Goal: Task Accomplishment & Management: Manage account settings

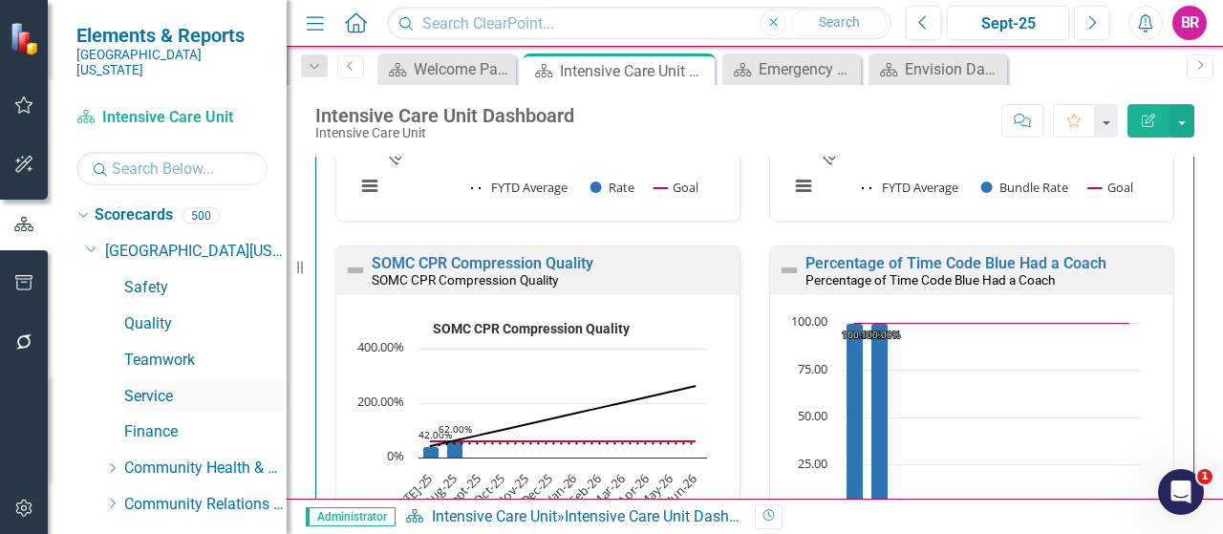
scroll to position [287, 0]
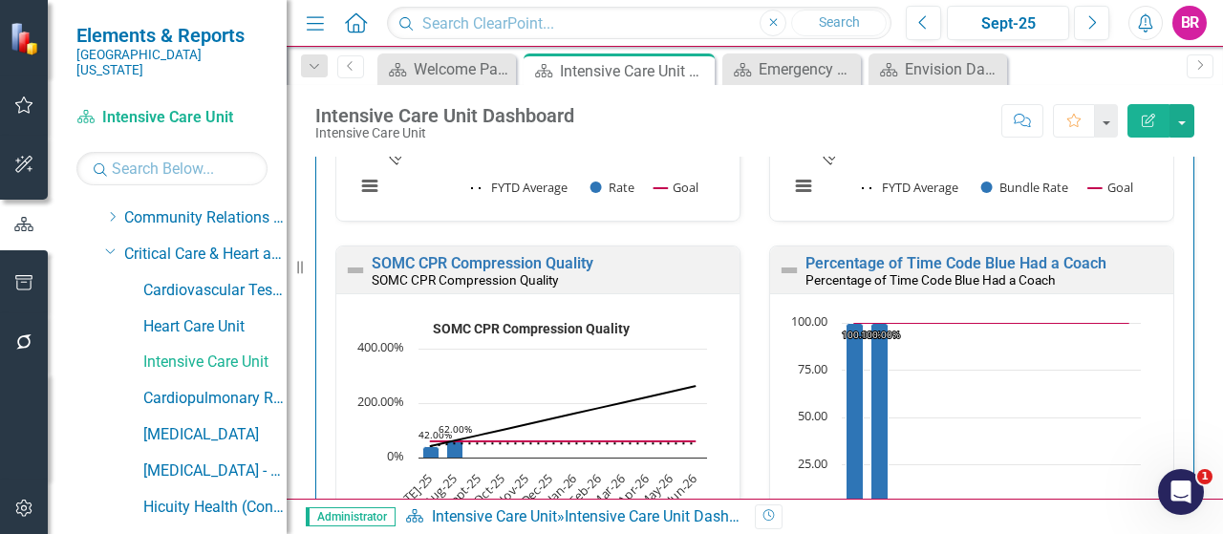
drag, startPoint x: 111, startPoint y: 234, endPoint x: 135, endPoint y: 283, distance: 54.3
click at [111, 244] on icon "Dropdown" at bounding box center [110, 251] width 11 height 14
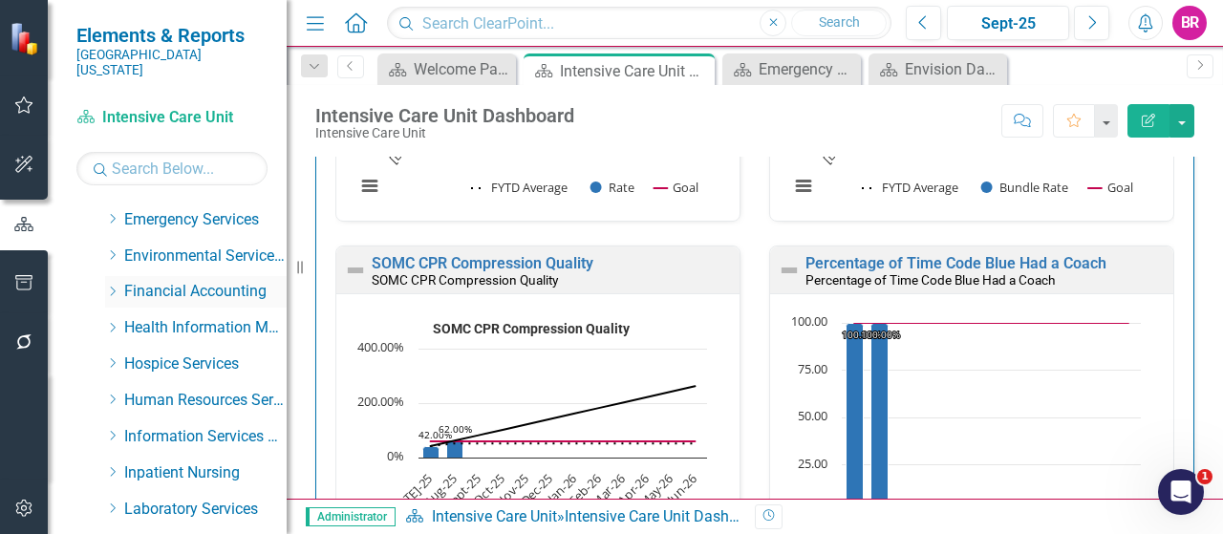
scroll to position [478, 0]
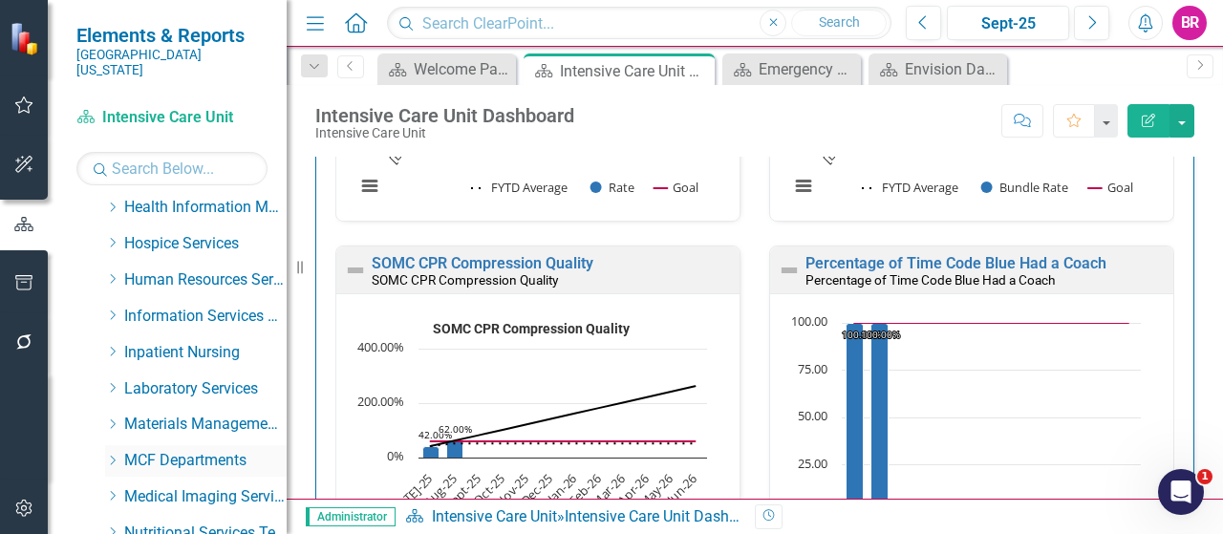
click at [112, 455] on icon "Dropdown" at bounding box center [112, 460] width 14 height 11
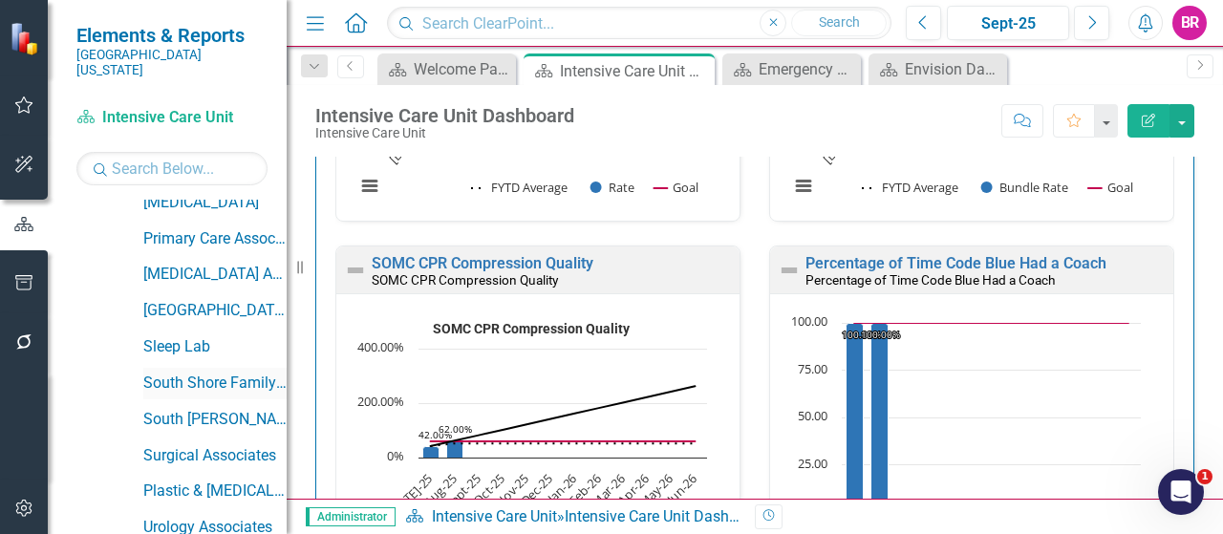
scroll to position [1816, 0]
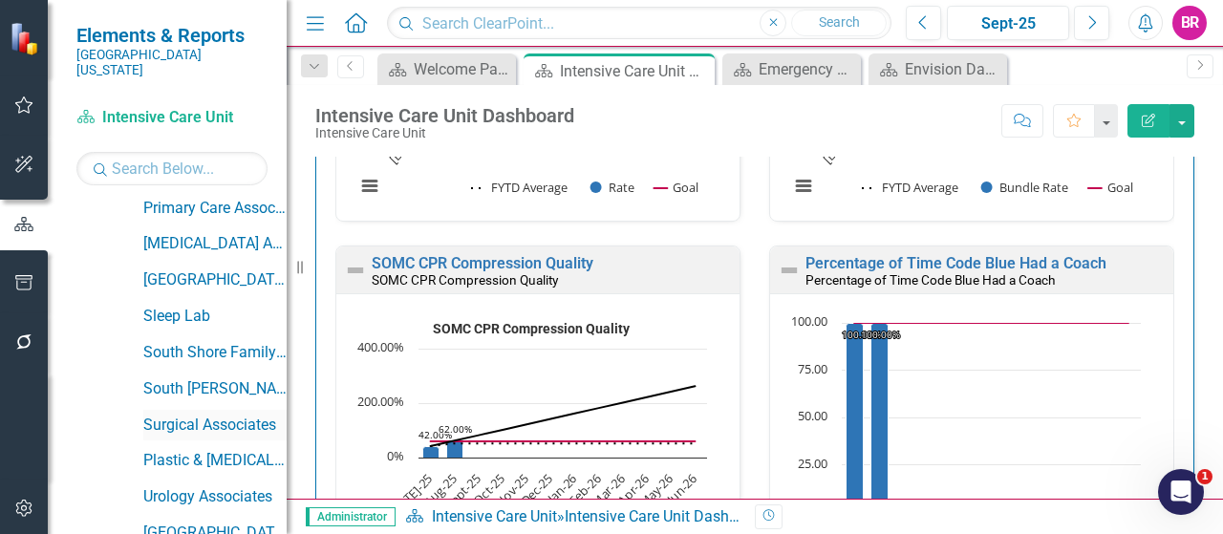
click at [245, 415] on link "Surgical Associates" at bounding box center [214, 426] width 143 height 22
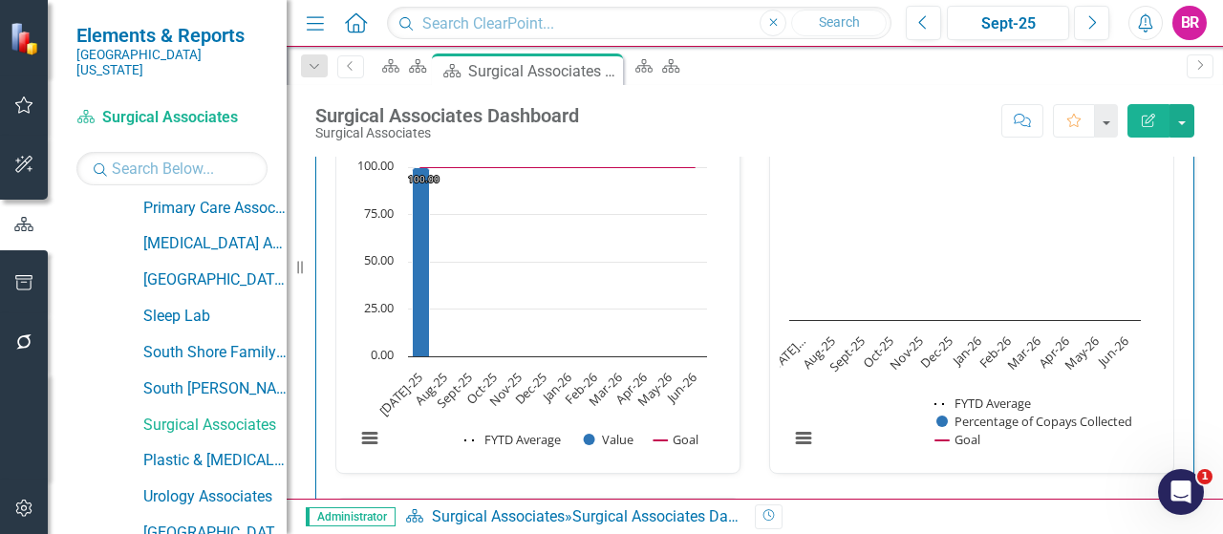
scroll to position [2532, 0]
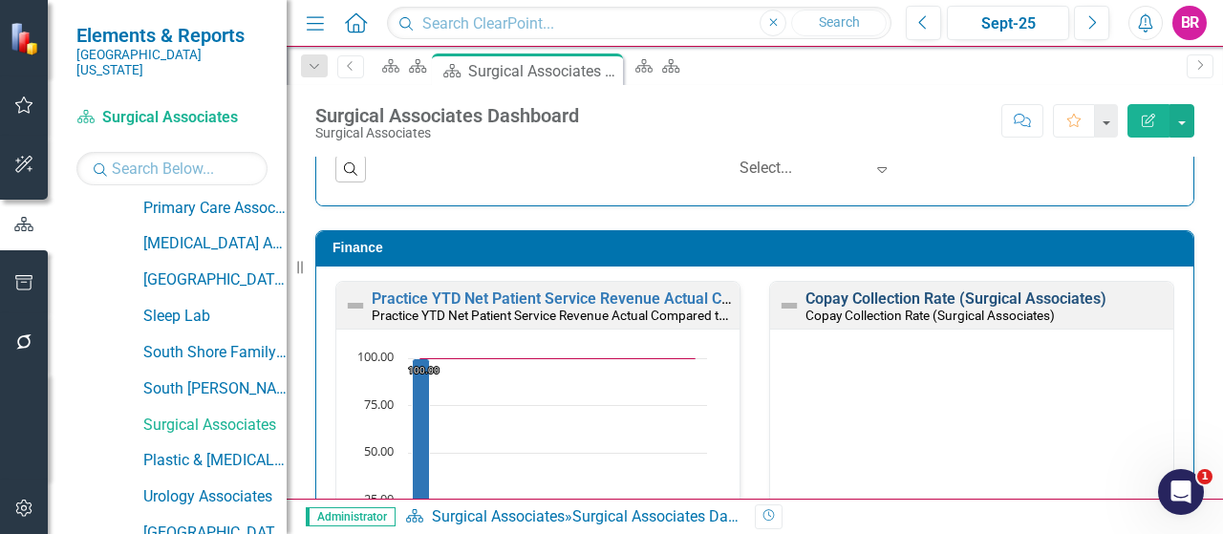
click at [879, 290] on link "Copay Collection Rate (Surgical Associates)" at bounding box center [956, 299] width 301 height 18
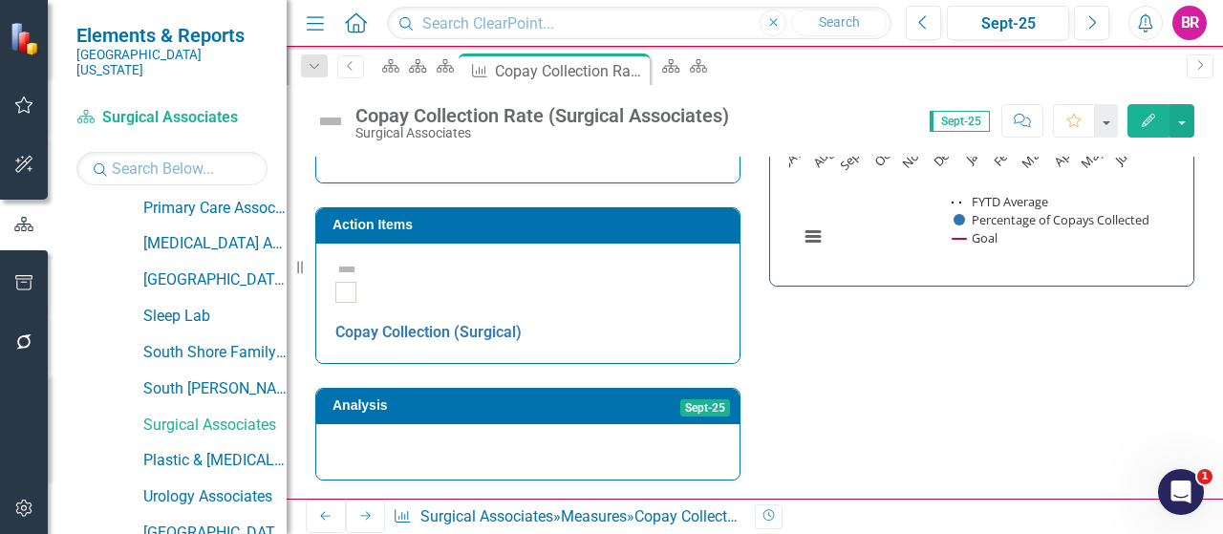
scroll to position [549, 0]
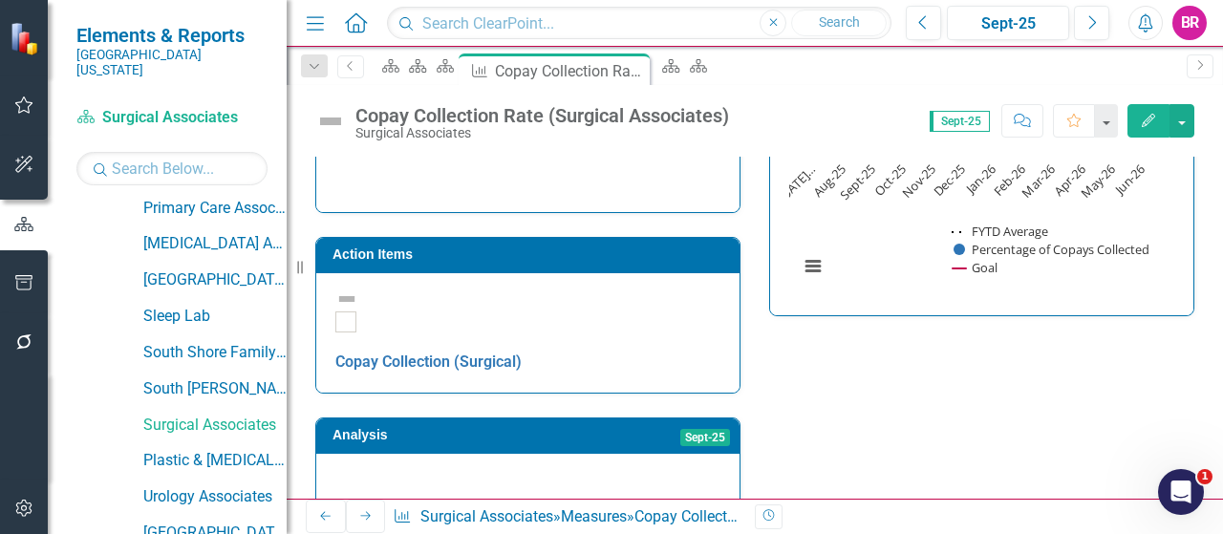
click at [626, 247] on h3 "Action Items" at bounding box center [532, 254] width 398 height 14
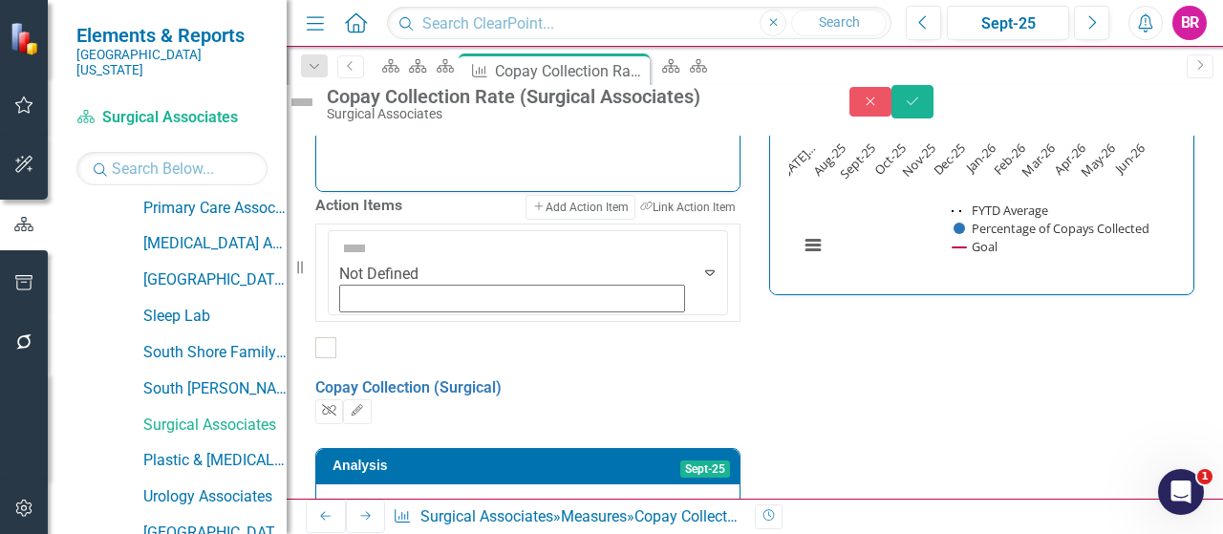
click at [336, 405] on icon "Unlink" at bounding box center [329, 410] width 14 height 11
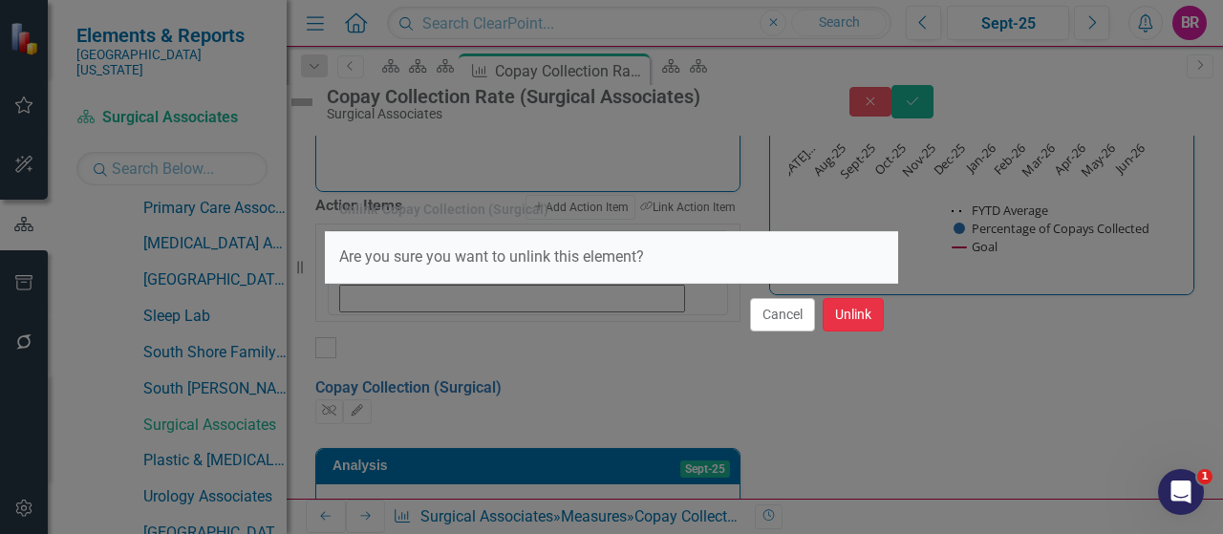
click at [873, 328] on button "Unlink" at bounding box center [853, 314] width 61 height 33
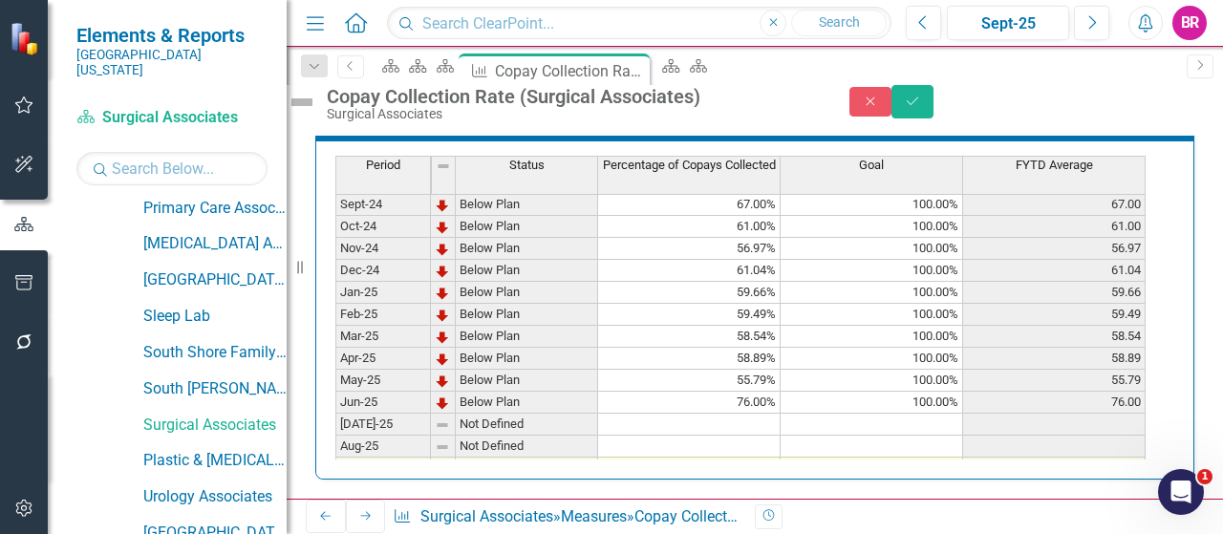
scroll to position [669, 0]
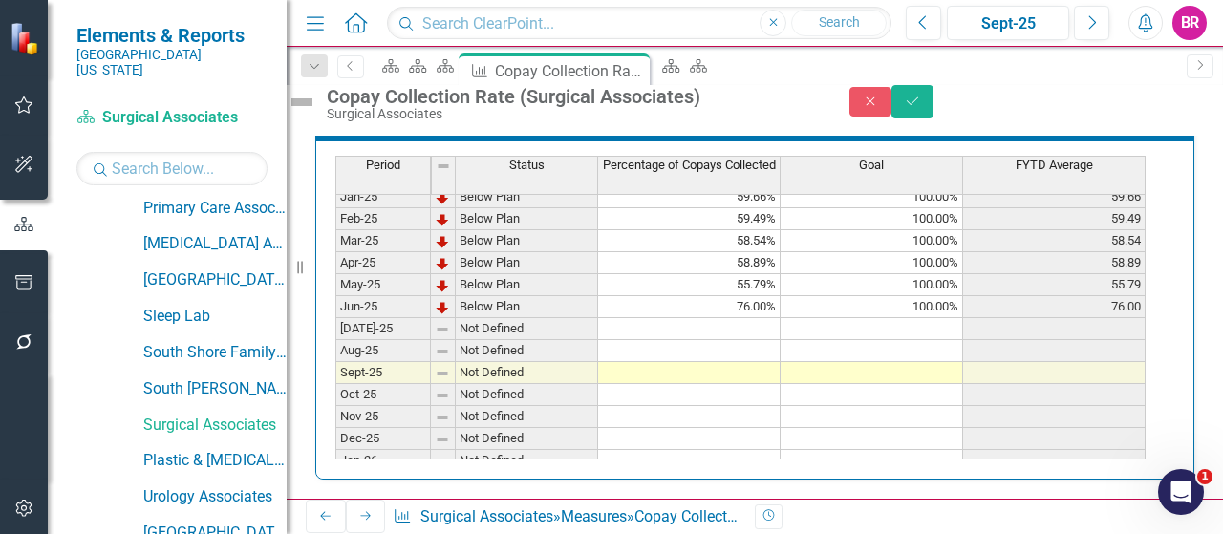
click at [744, 402] on tbody "Nov-23 Not Defined Dec-23 Not Defined Jan-24 Not Defined Feb-24 Not Defined Mar…" at bounding box center [740, 230] width 810 height 704
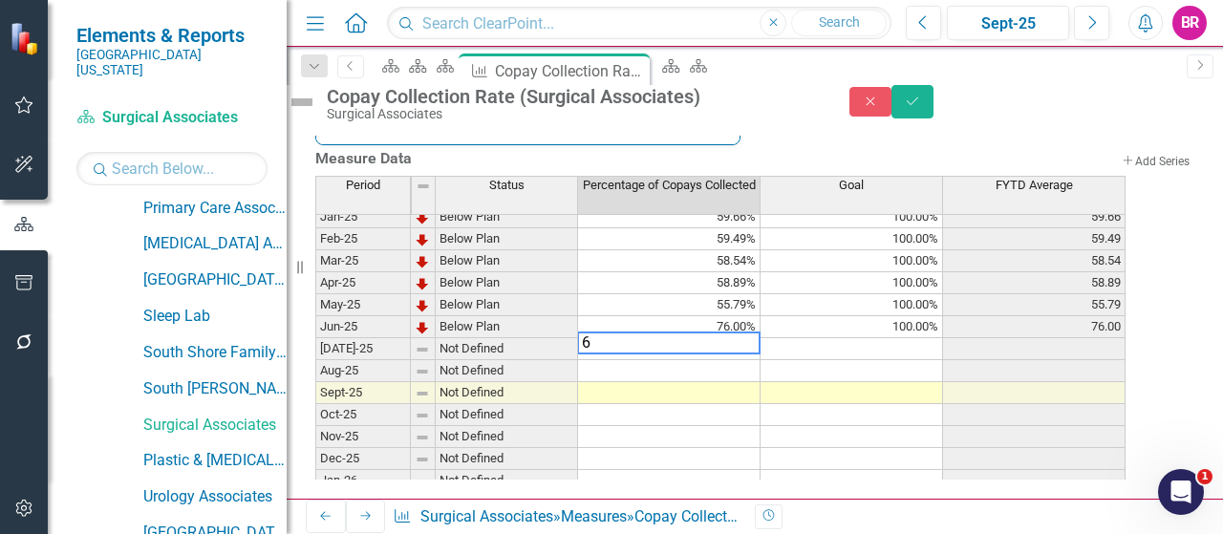
type textarea "61"
type textarea "60"
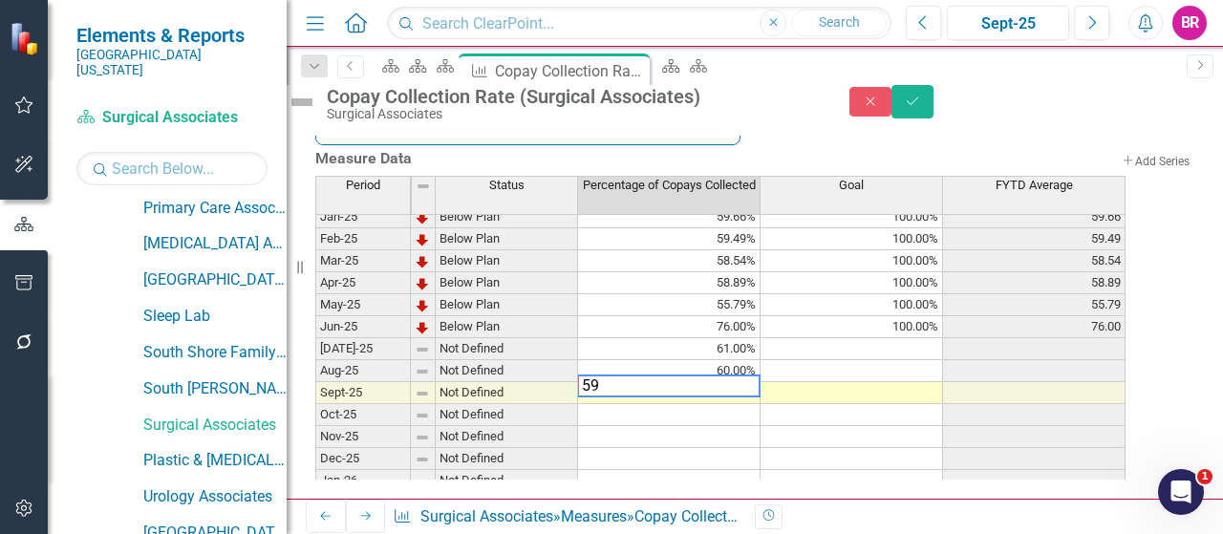
click at [745, 167] on h3 "Measure Data" at bounding box center [557, 158] width 484 height 17
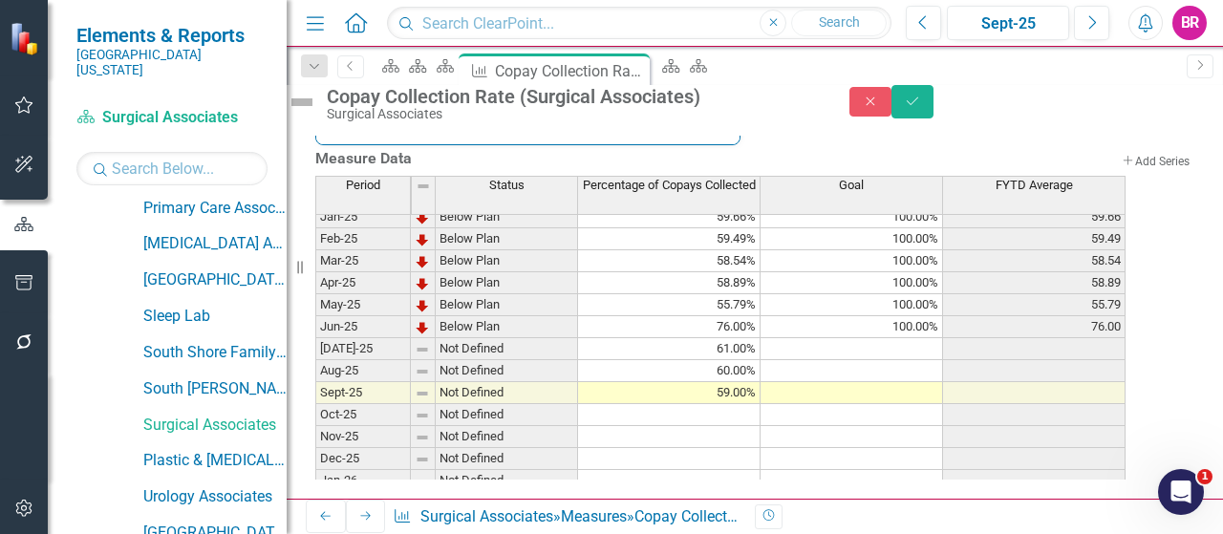
click at [943, 338] on td "100.00%" at bounding box center [852, 327] width 183 height 22
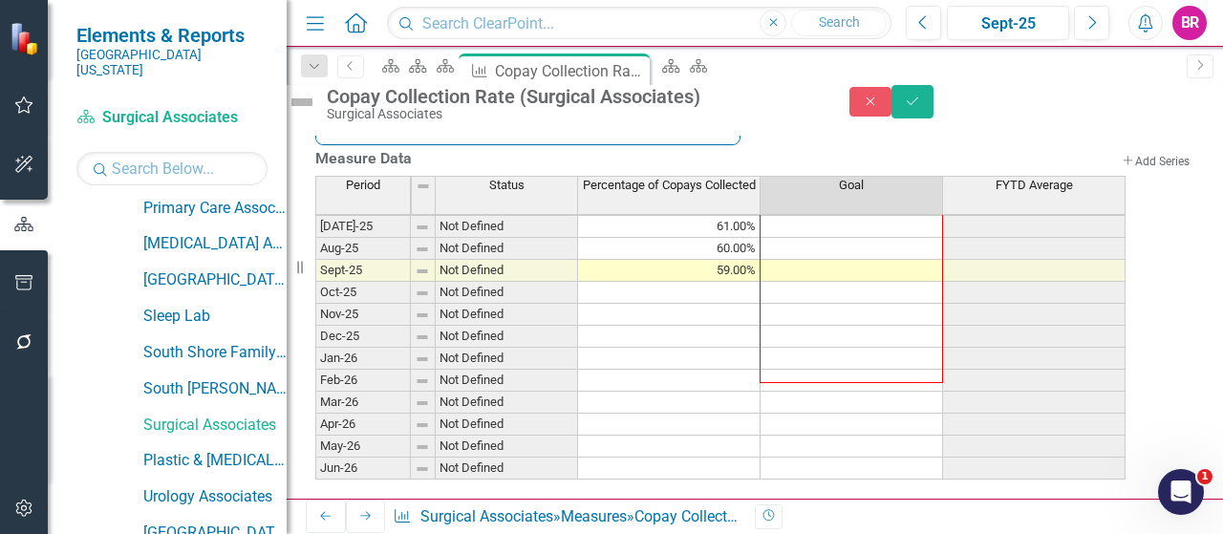
scroll to position [923, 0]
drag, startPoint x: 960, startPoint y: 393, endPoint x: 948, endPoint y: 430, distance: 39.3
click at [315, 430] on div "Period Status Percentage of Copays Collected Goal FYTD Average Feb-24 Not Defin…" at bounding box center [315, 140] width 0 height 677
type textarea "100"
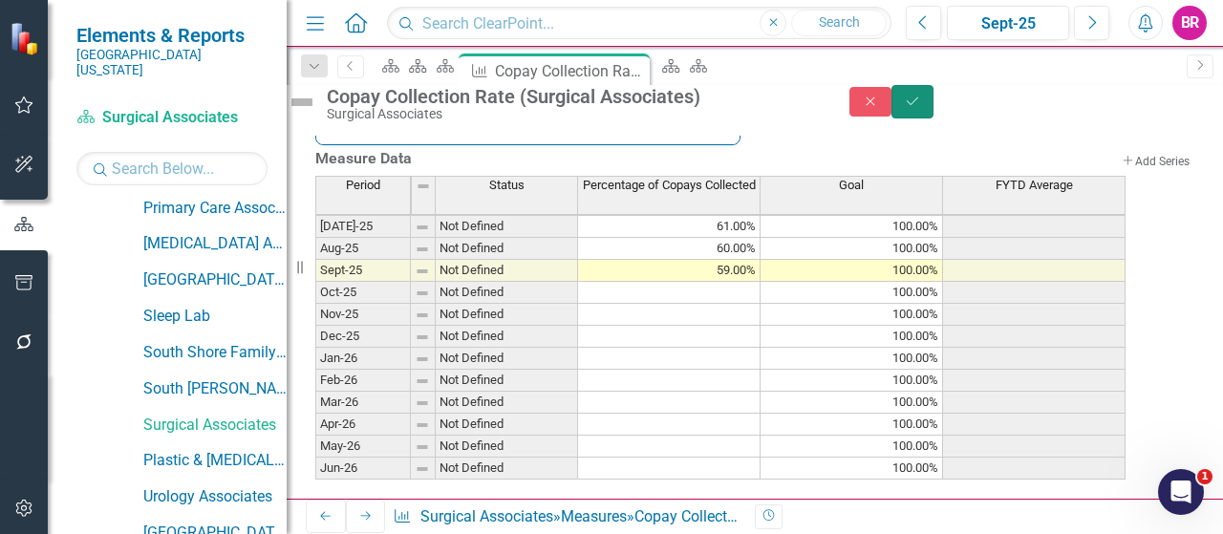
click at [921, 108] on icon "Save" at bounding box center [912, 101] width 17 height 13
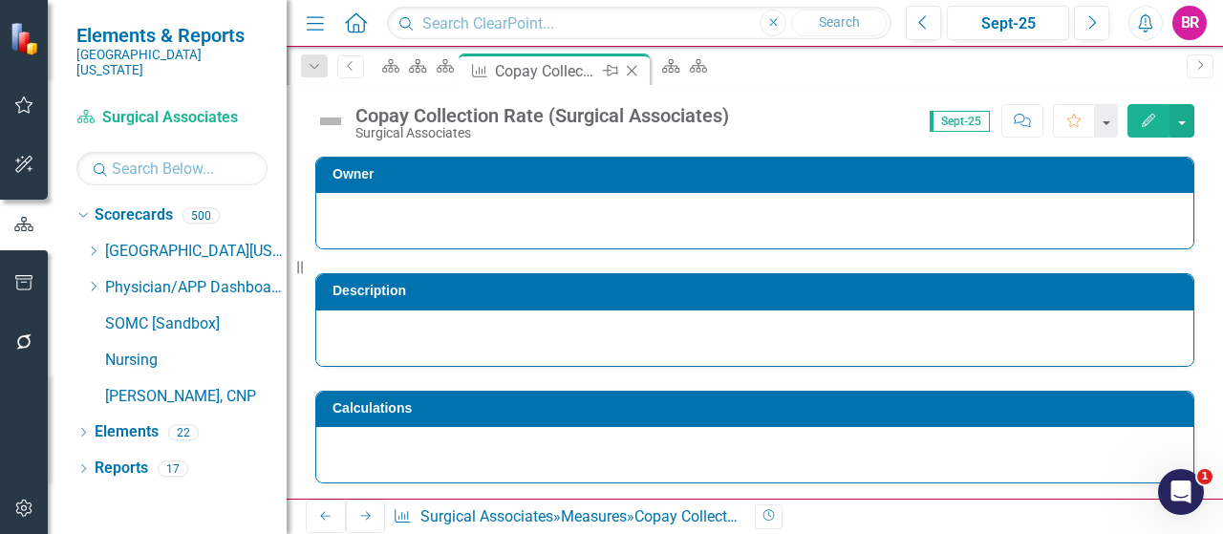
scroll to position [0, 0]
click at [641, 72] on icon "Close" at bounding box center [631, 70] width 19 height 15
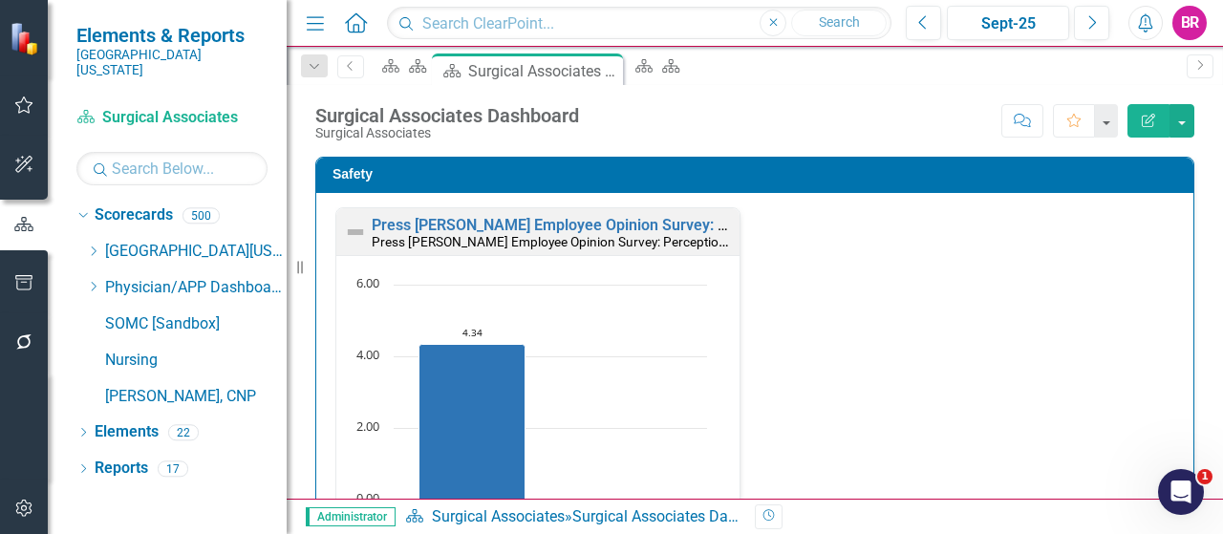
click at [1193, 309] on div "Safety Press [PERSON_NAME] Employee Opinion Survey: Perception of Safety Cultur…" at bounding box center [755, 407] width 908 height 549
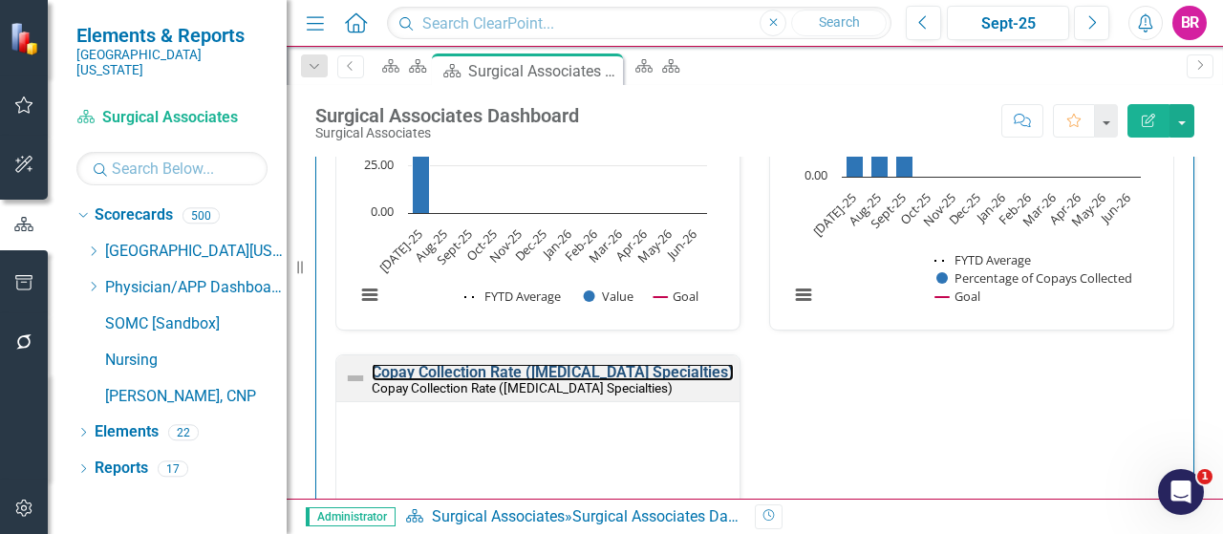
drag, startPoint x: 535, startPoint y: 357, endPoint x: 355, endPoint y: 32, distance: 372.1
click at [536, 363] on link "Copay Collection Rate ([MEDICAL_DATA] Specialties)" at bounding box center [553, 372] width 362 height 18
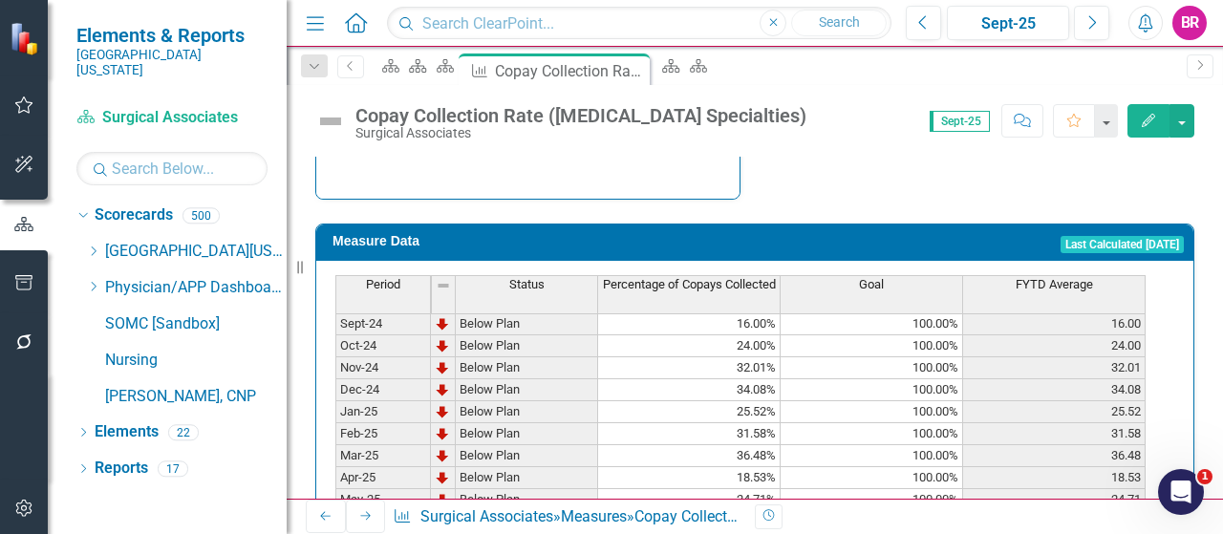
scroll to position [669, 0]
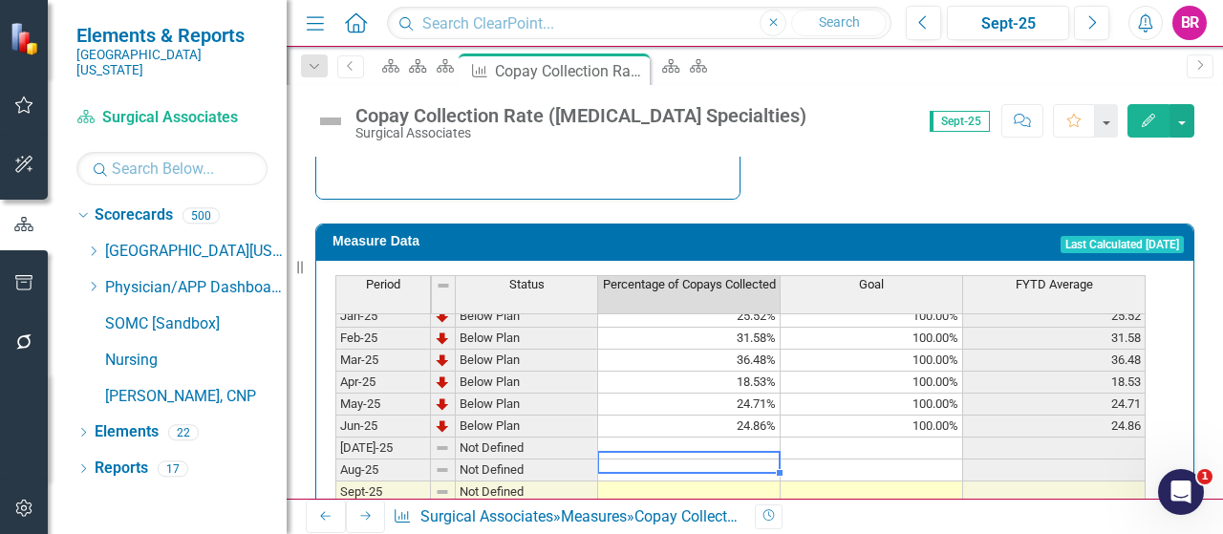
click at [335, 398] on div "Period Status Percentage of Copays Collected Goal FYTD Average Nov-23 Not Defin…" at bounding box center [335, 329] width 0 height 743
click at [750, 438] on td at bounding box center [689, 449] width 183 height 22
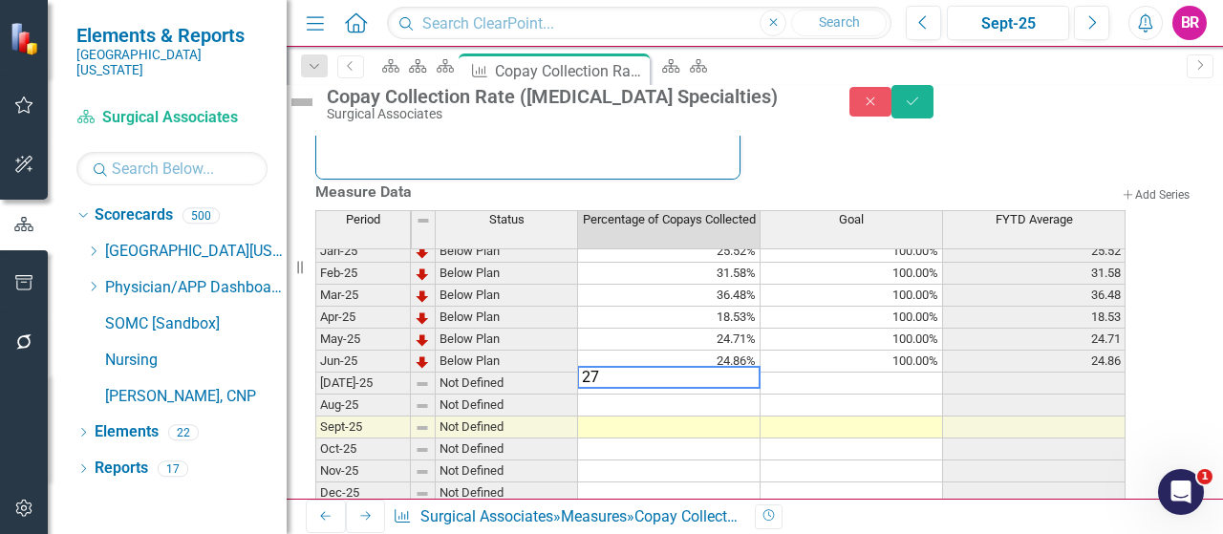
type textarea "27"
type textarea "26"
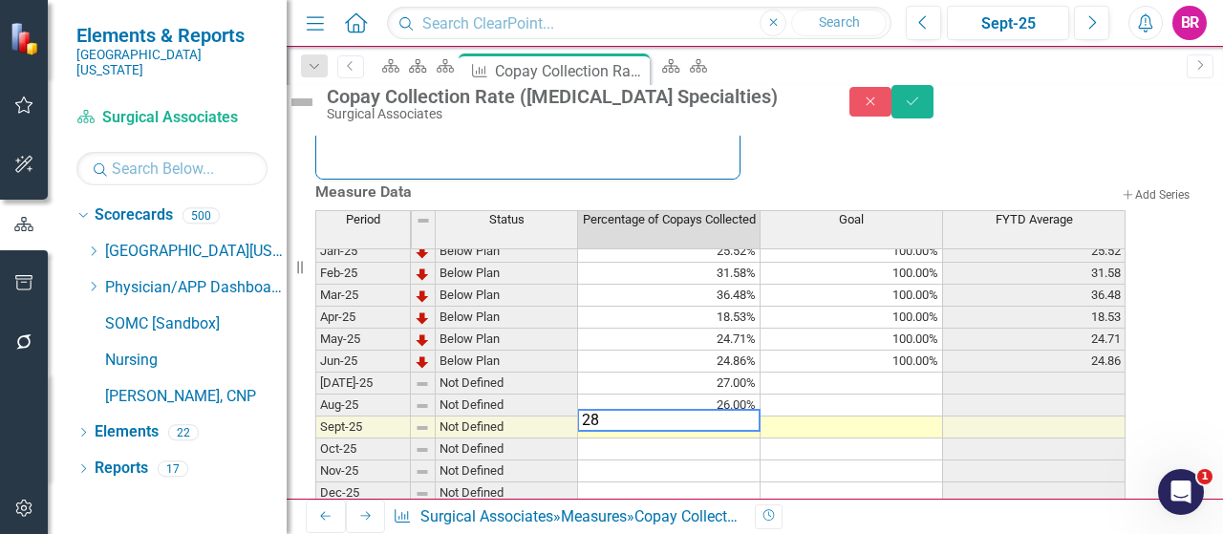
click at [943, 373] on td "100.00%" at bounding box center [852, 362] width 183 height 22
type textarea "100"
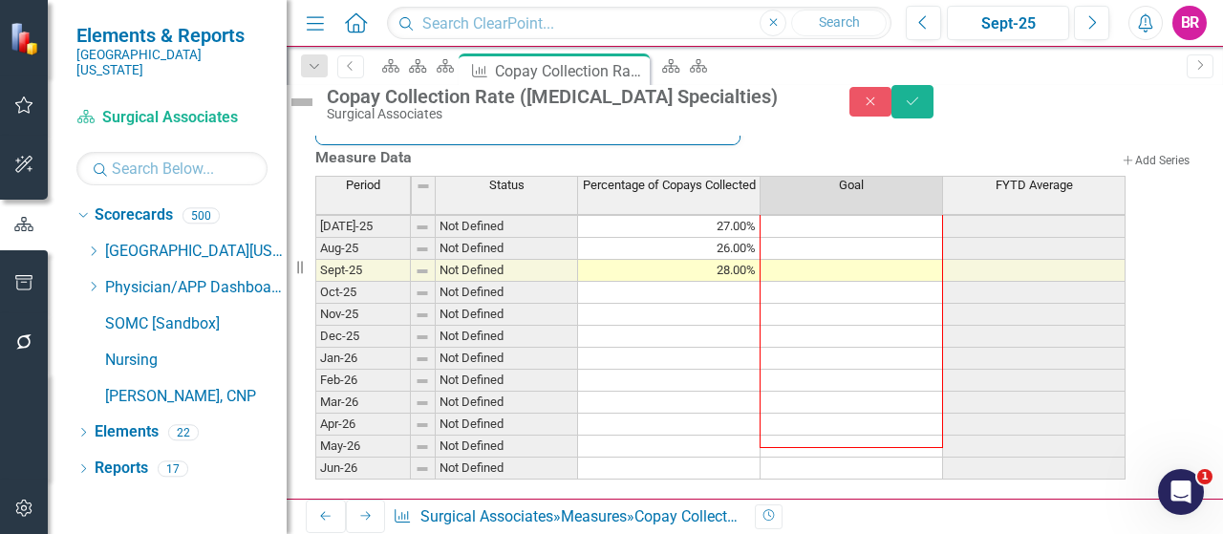
scroll to position [943, 0]
drag, startPoint x: 959, startPoint y: 387, endPoint x: 947, endPoint y: 435, distance: 49.4
click at [315, 435] on div "Period Status Percentage of Copays Collected Goal FYTD Average Feb-24 Not Defin…" at bounding box center [315, 140] width 0 height 677
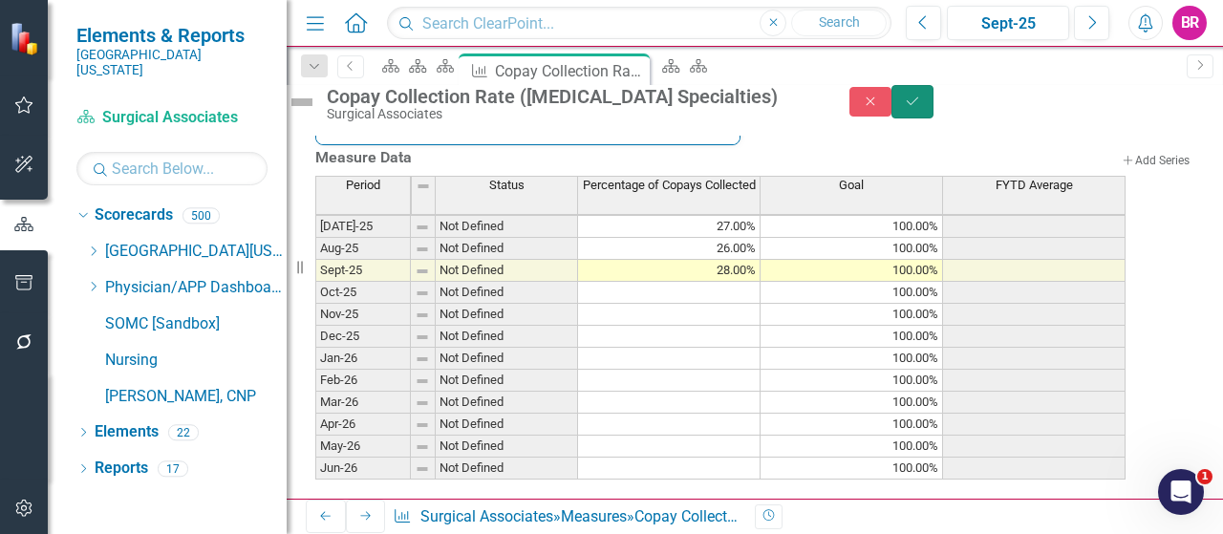
click at [921, 108] on icon "Save" at bounding box center [912, 101] width 17 height 13
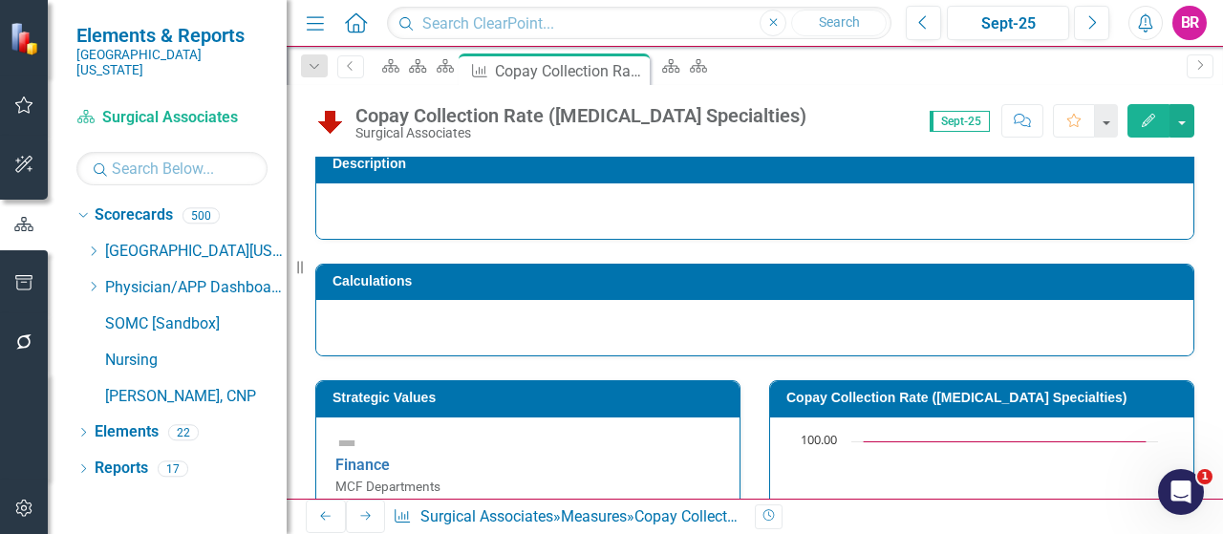
scroll to position [0, 0]
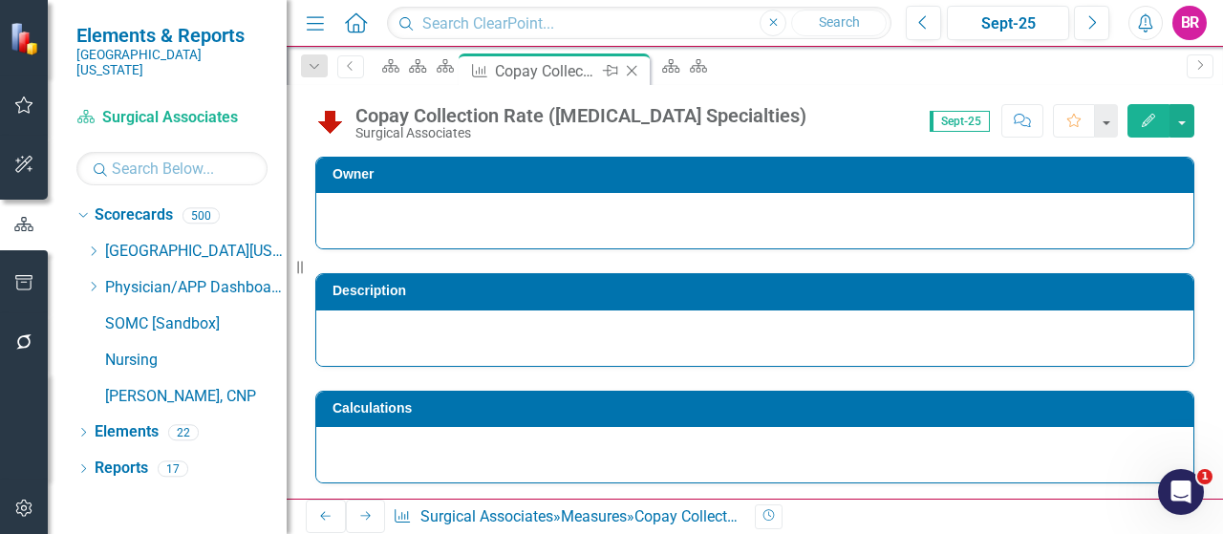
click at [641, 68] on icon "Close" at bounding box center [631, 70] width 19 height 15
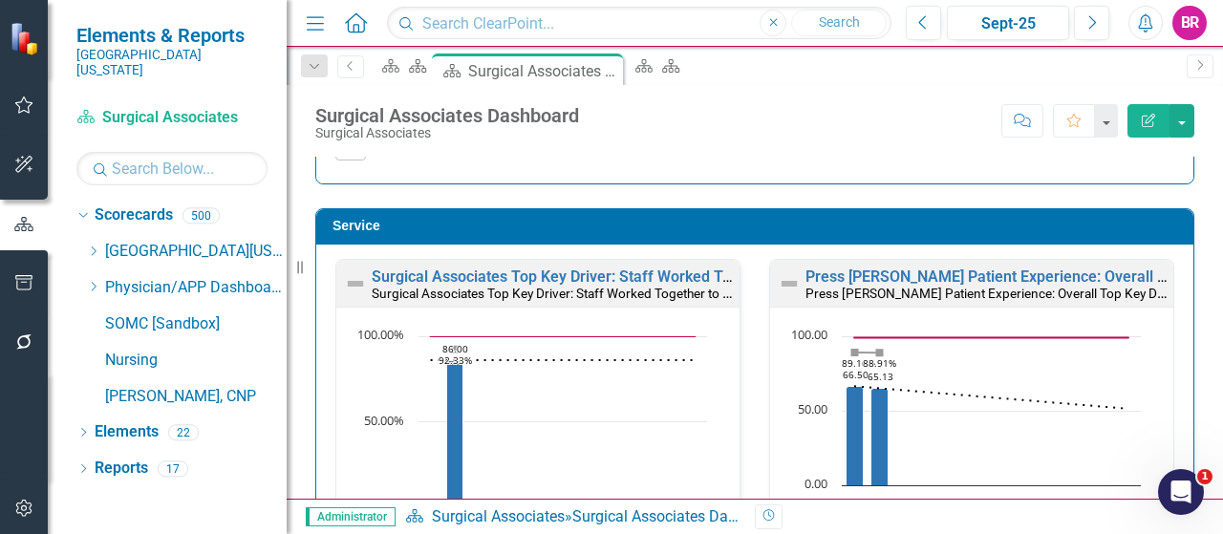
scroll to position [1529, 0]
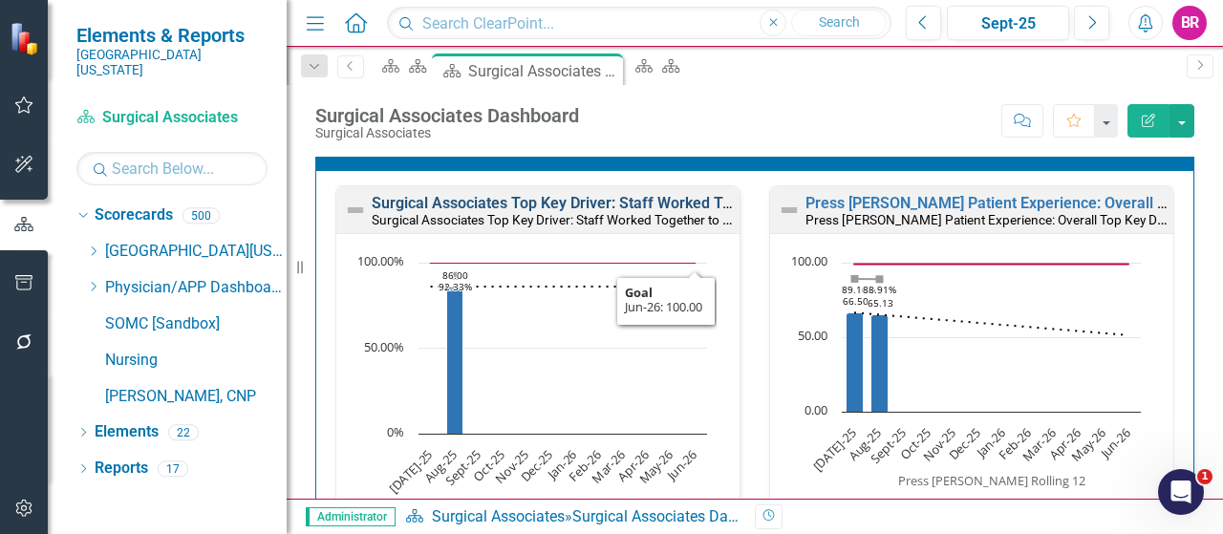
click at [618, 194] on link "Surgical Associates Top Key Driver: Staff Worked Together to Care for You" at bounding box center [627, 203] width 511 height 18
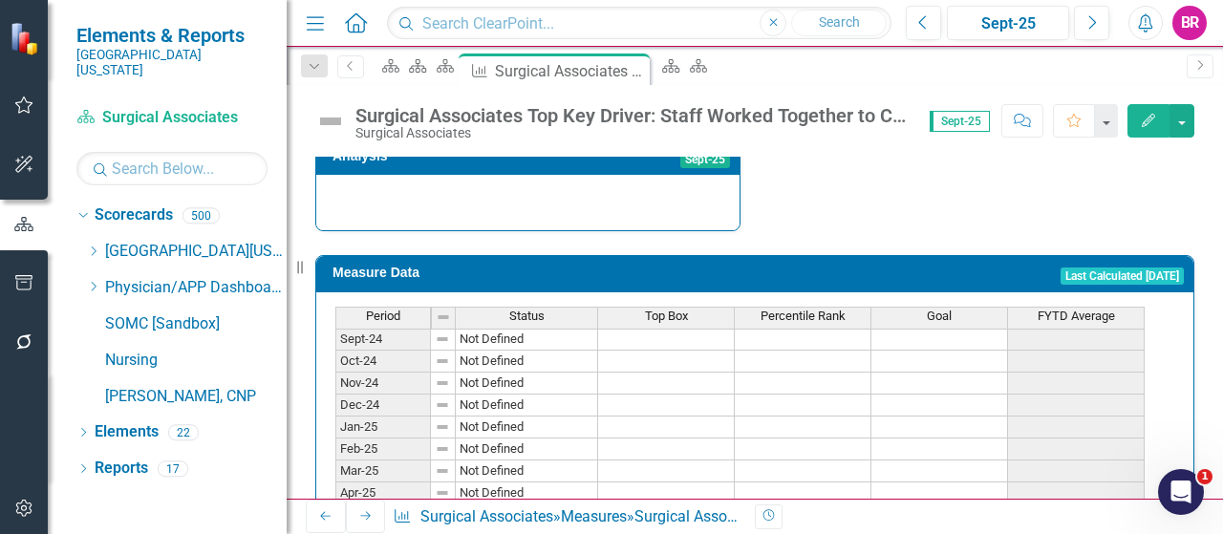
scroll to position [764, 0]
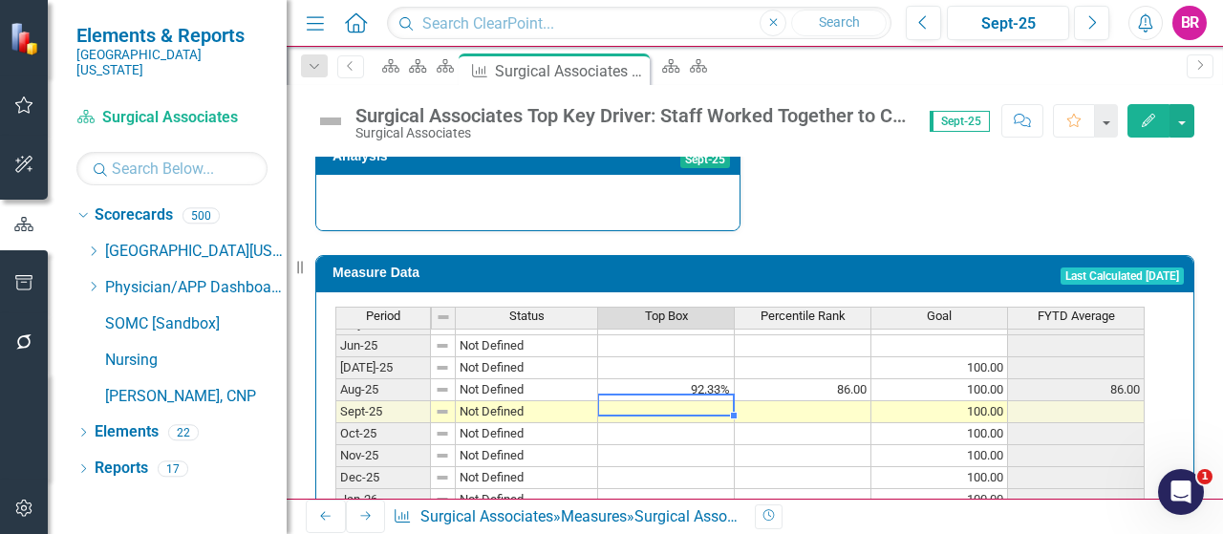
click at [693, 382] on tbody "Nov-23 Not Defined Dec-23 Not Defined Jan-24 Not Defined Feb-24 Not Defined Mar…" at bounding box center [739, 269] width 809 height 704
click at [682, 357] on td at bounding box center [666, 368] width 137 height 22
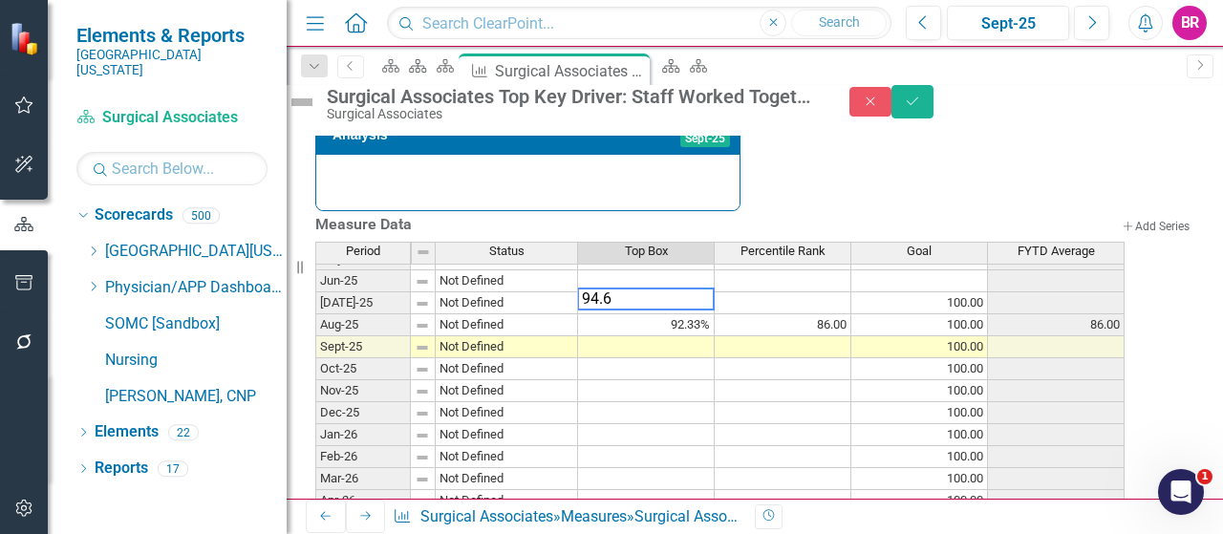
type textarea "94.63"
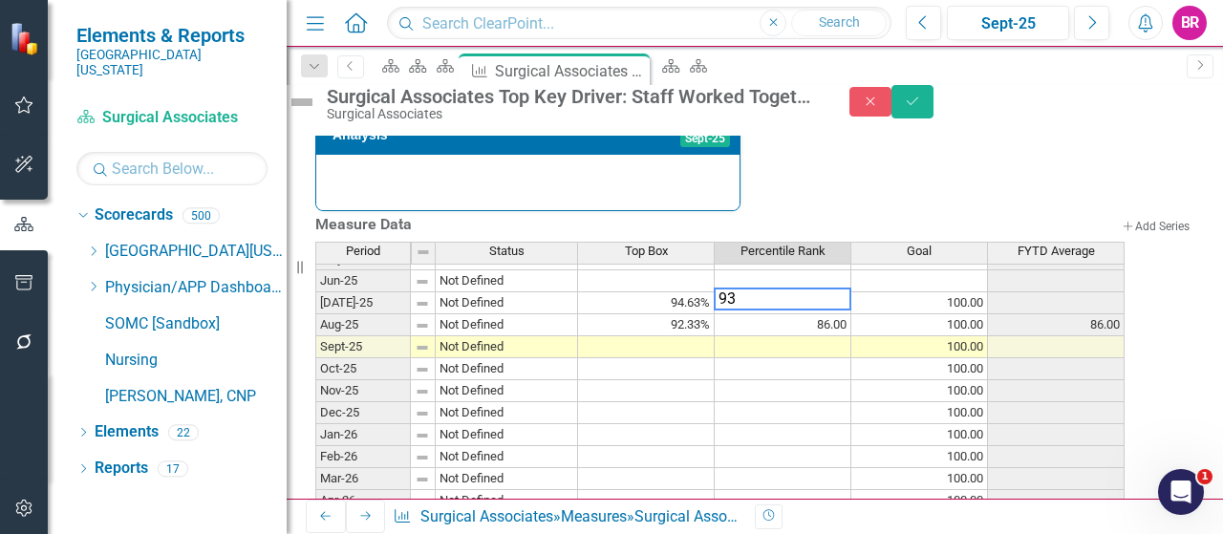
type textarea "93"
click at [934, 118] on button "Save" at bounding box center [913, 101] width 42 height 33
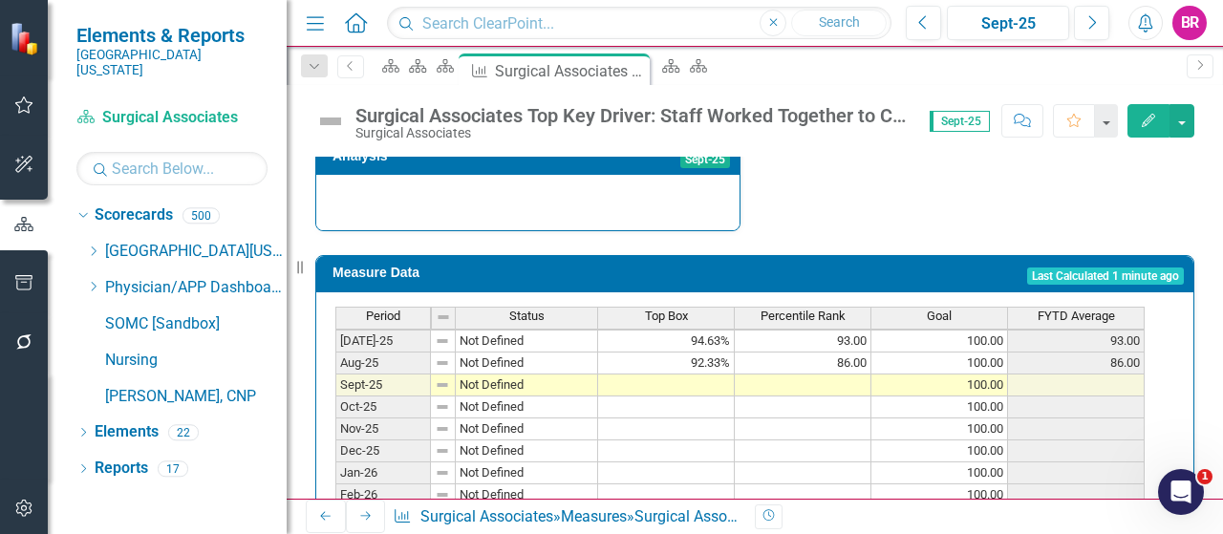
scroll to position [696, 0]
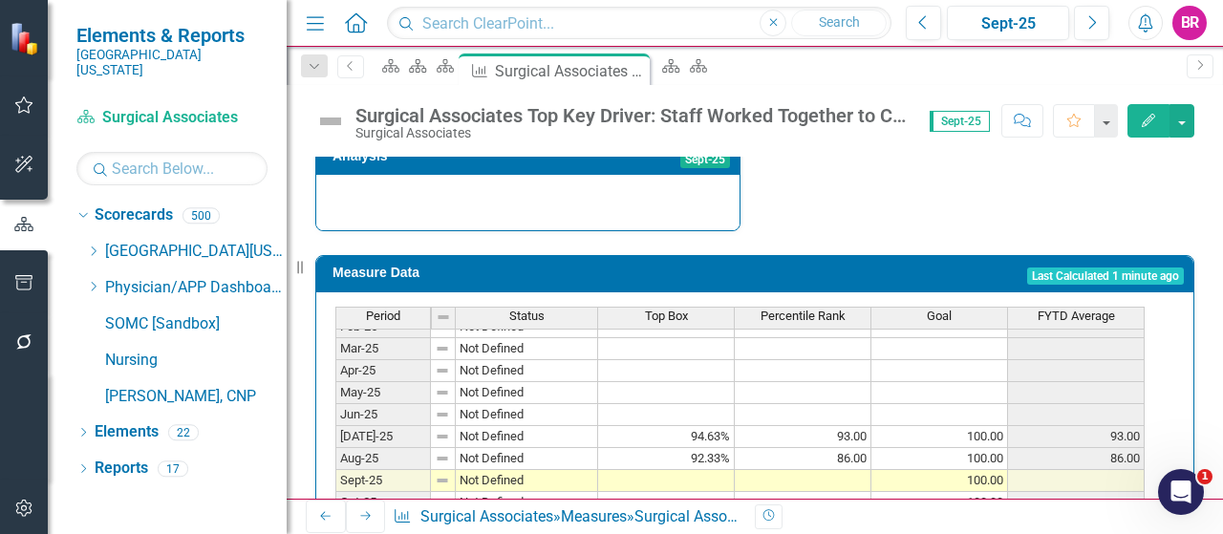
click at [1156, 114] on icon "Edit" at bounding box center [1148, 120] width 17 height 13
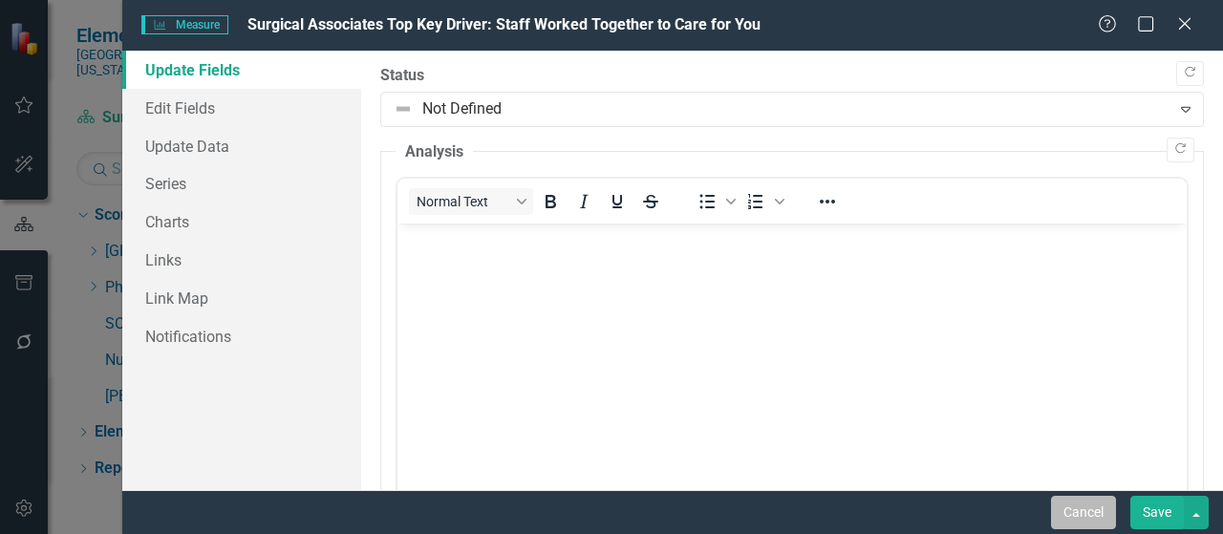
click at [1085, 513] on button "Cancel" at bounding box center [1083, 512] width 65 height 33
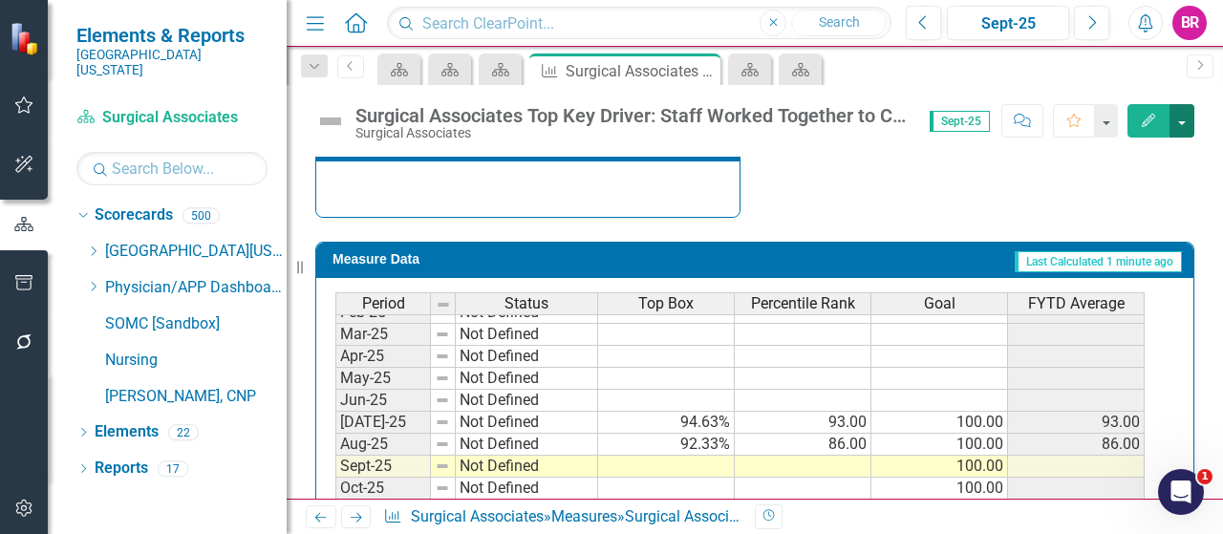
click at [1179, 115] on button "button" at bounding box center [1182, 120] width 25 height 33
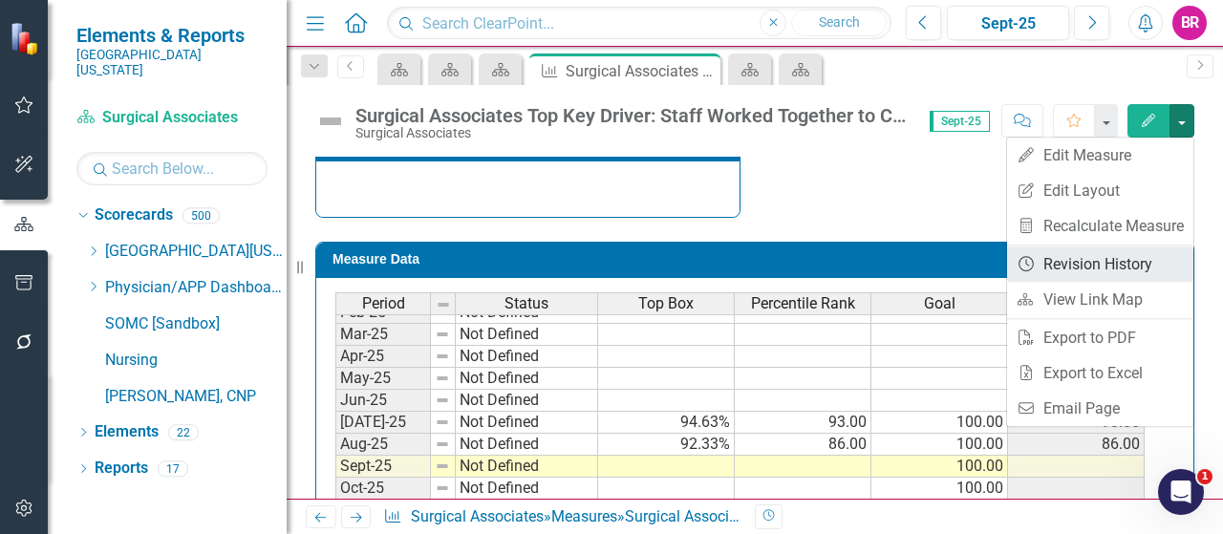
click at [1131, 264] on link "Revision History Revision History" at bounding box center [1100, 264] width 186 height 35
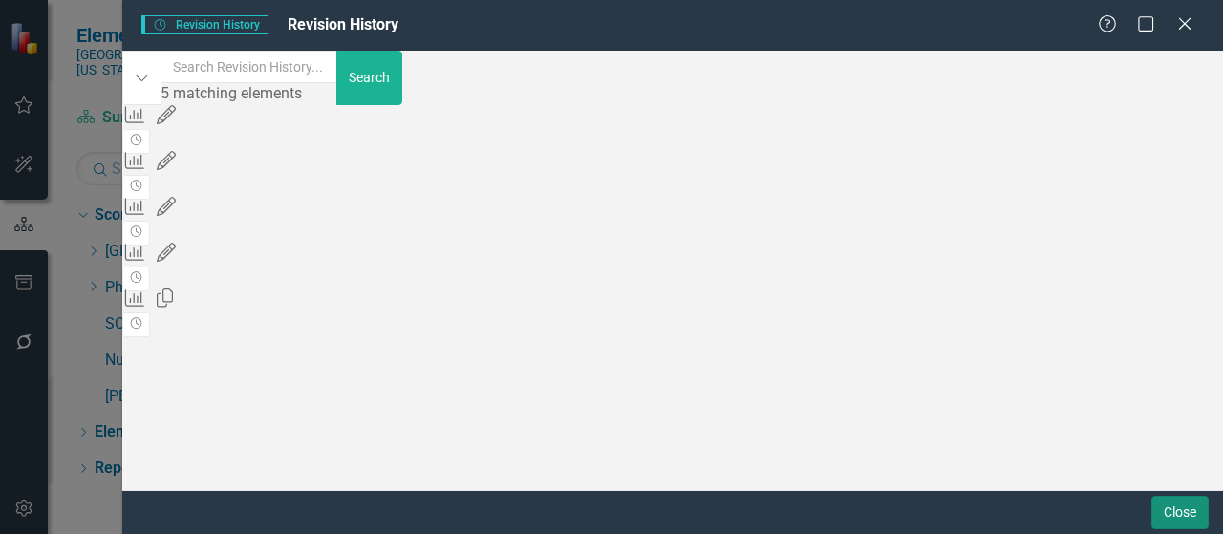
click at [1173, 509] on button "Close" at bounding box center [1179, 512] width 57 height 33
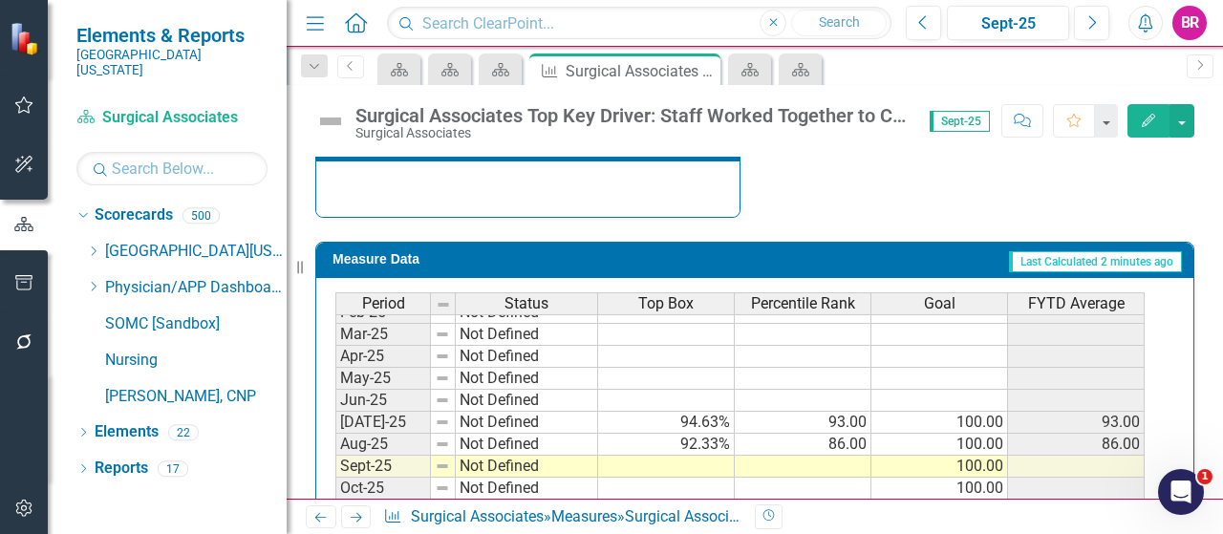
click at [697, 434] on td "92.33%" at bounding box center [666, 445] width 137 height 22
click at [717, 437] on td "92.33%" at bounding box center [666, 445] width 137 height 22
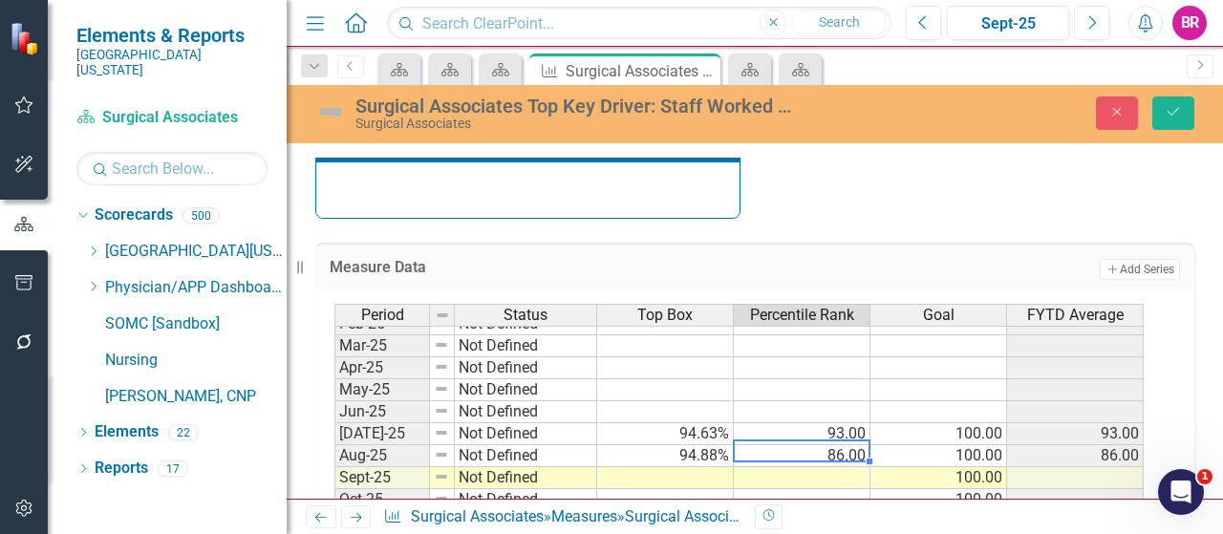
click at [839, 450] on td "86.00" at bounding box center [802, 456] width 137 height 22
type textarea "91"
click at [1171, 110] on icon "Save" at bounding box center [1173, 111] width 17 height 13
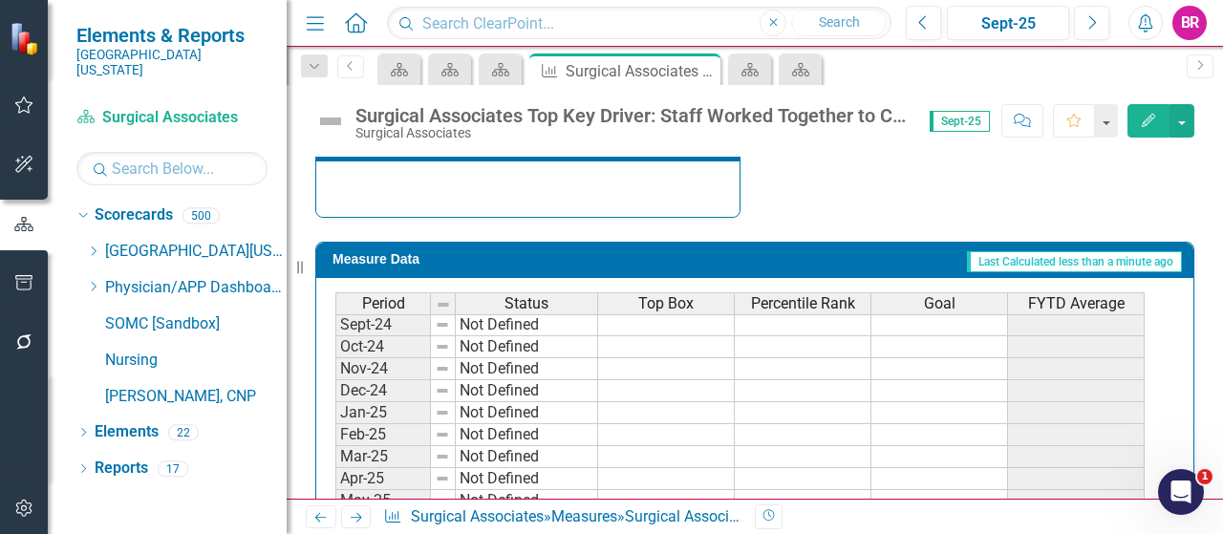
scroll to position [764, 0]
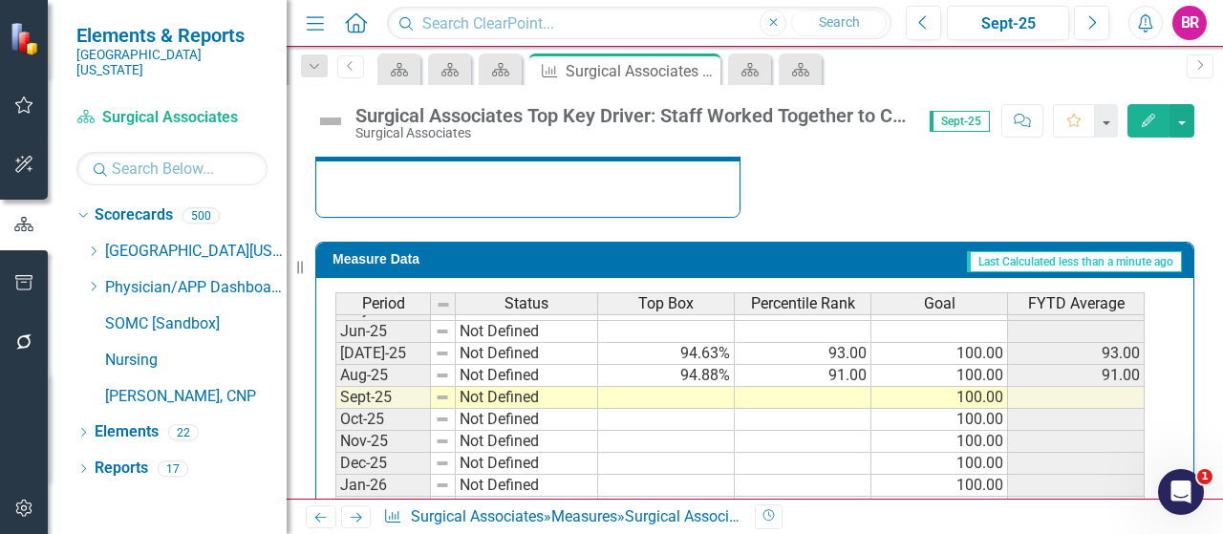
click at [696, 368] on td "94.88%" at bounding box center [666, 376] width 137 height 22
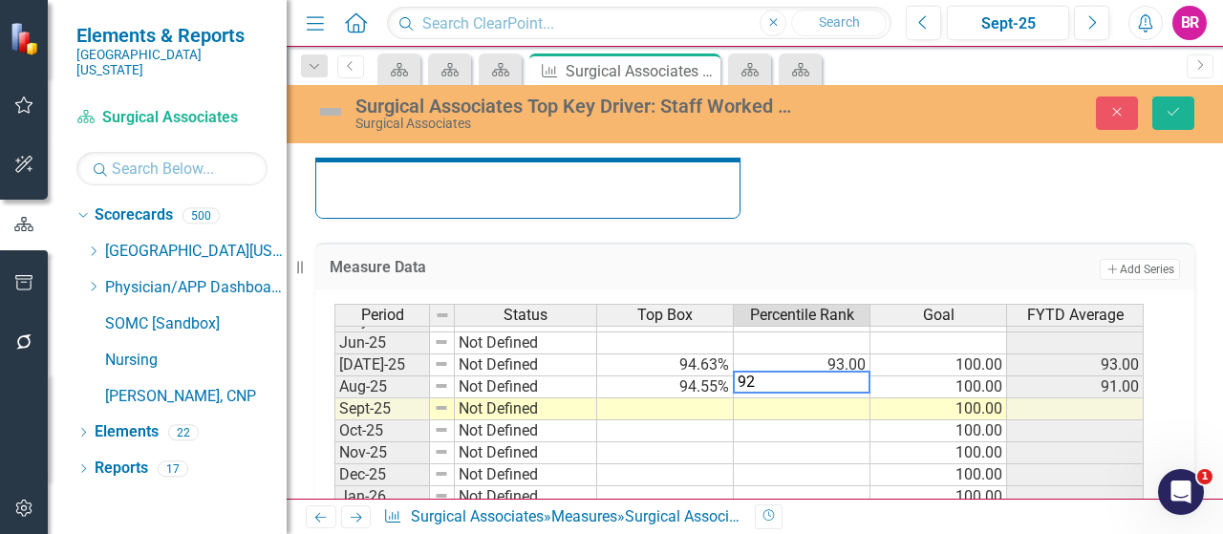
click at [709, 355] on td "94.63%" at bounding box center [665, 366] width 137 height 22
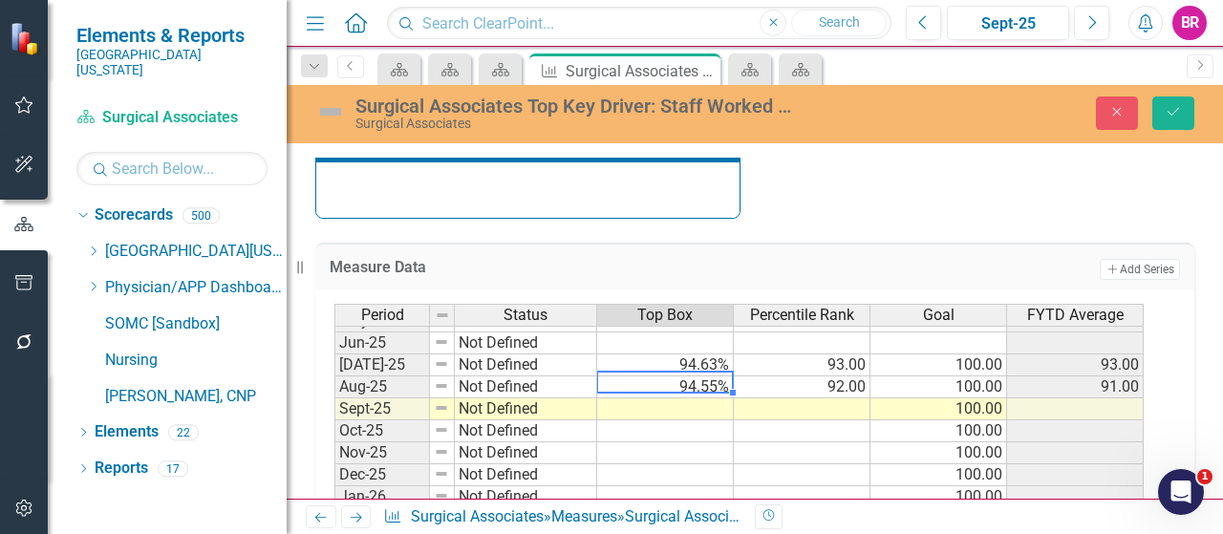
click at [706, 376] on td "94.55%" at bounding box center [665, 387] width 137 height 22
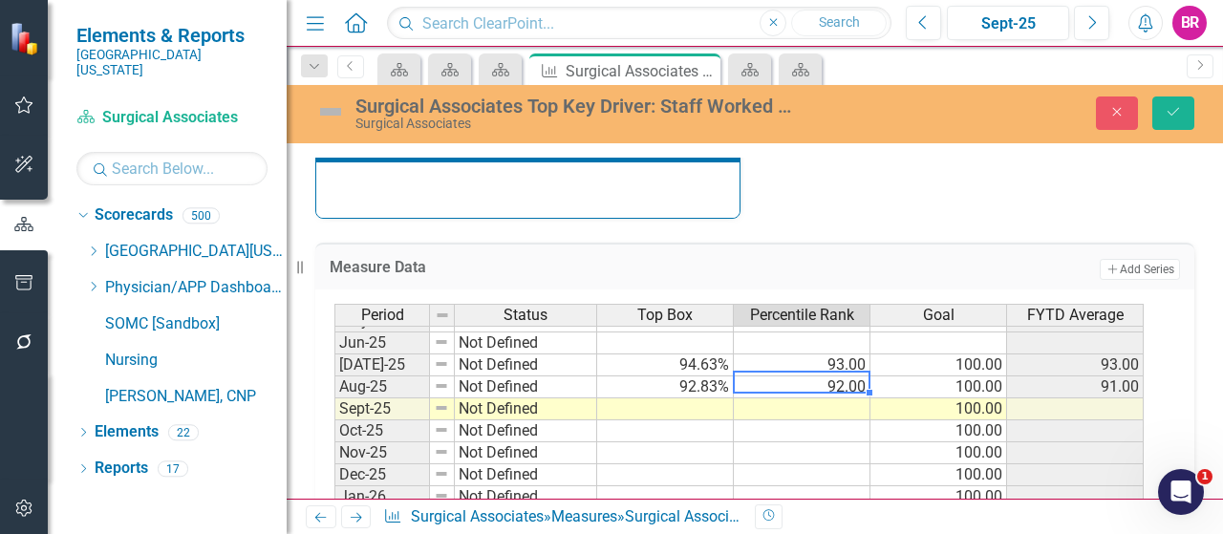
click at [849, 380] on td "92.00" at bounding box center [802, 387] width 137 height 22
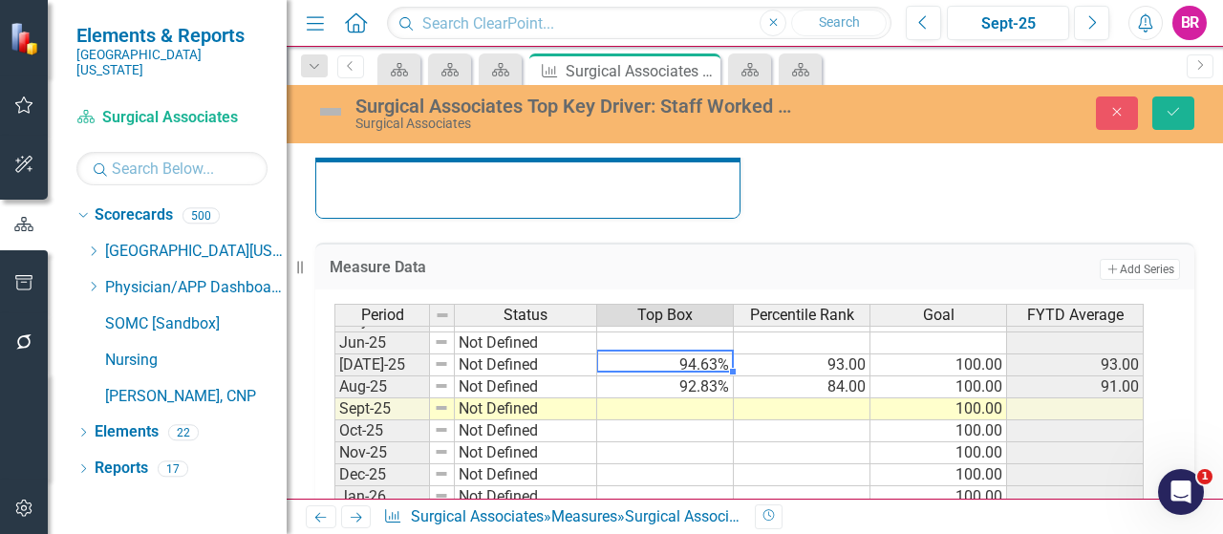
click at [706, 356] on td "94.63%" at bounding box center [665, 366] width 137 height 22
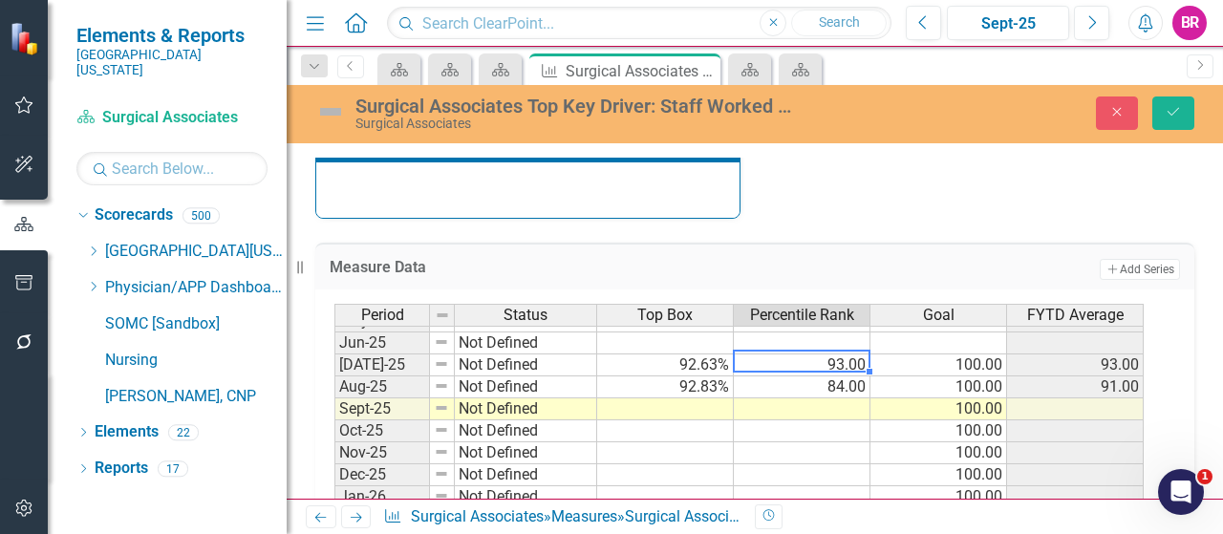
click at [839, 364] on td "93.00" at bounding box center [802, 366] width 137 height 22
type textarea "83"
click at [1160, 121] on button "Save" at bounding box center [1173, 113] width 42 height 33
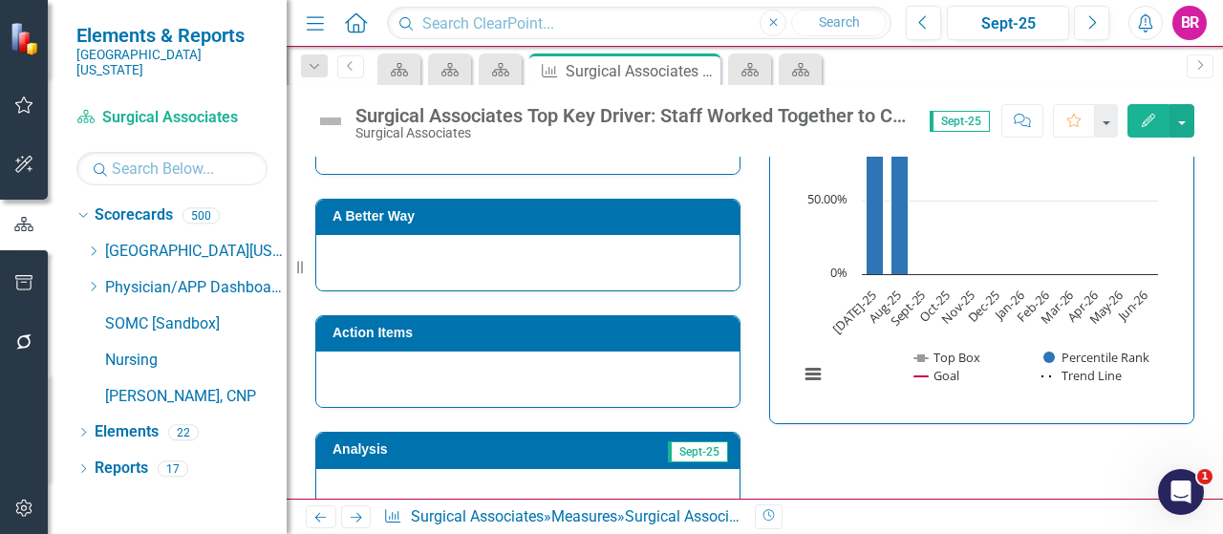
scroll to position [287, 0]
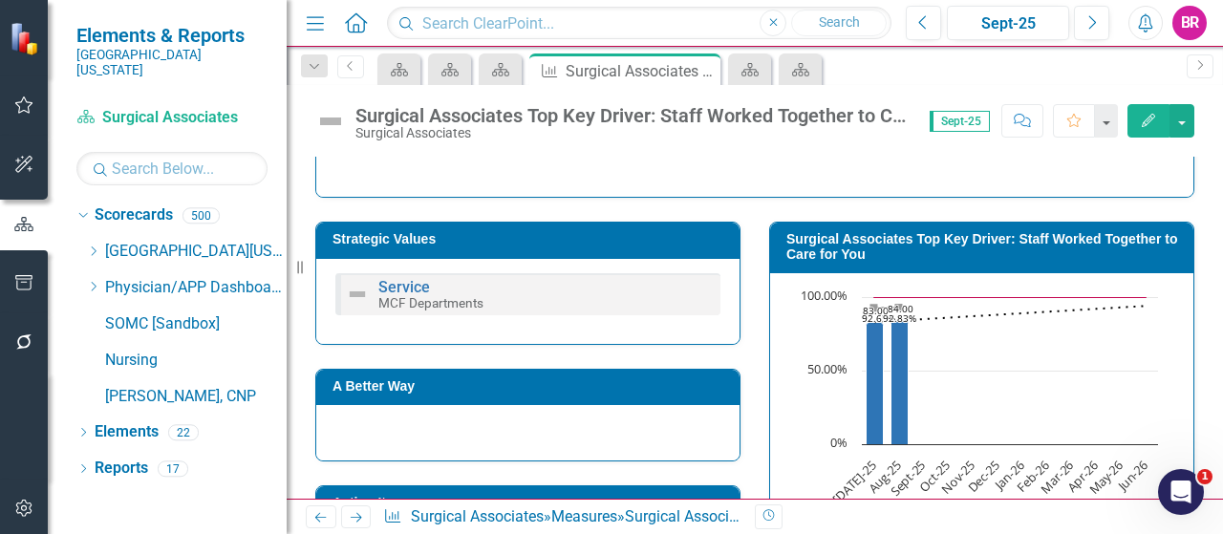
click at [915, 227] on td "Surgical Associates Top Key Driver: Staff Worked Together to Care for You" at bounding box center [985, 249] width 398 height 44
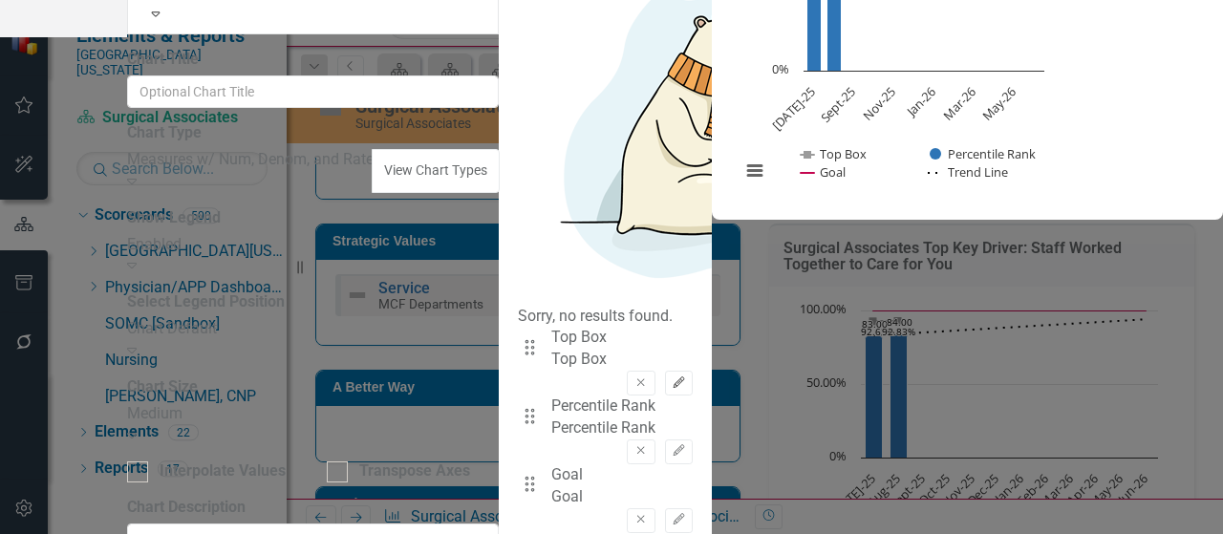
click at [686, 377] on icon "Edit" at bounding box center [679, 382] width 14 height 11
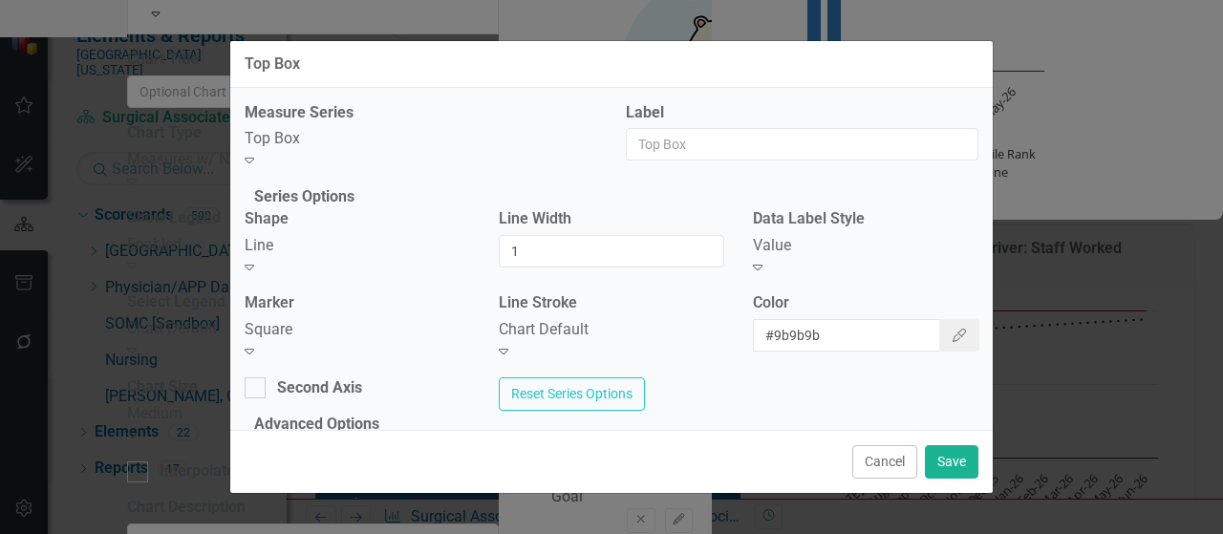
click at [839, 257] on div "Value" at bounding box center [866, 246] width 226 height 22
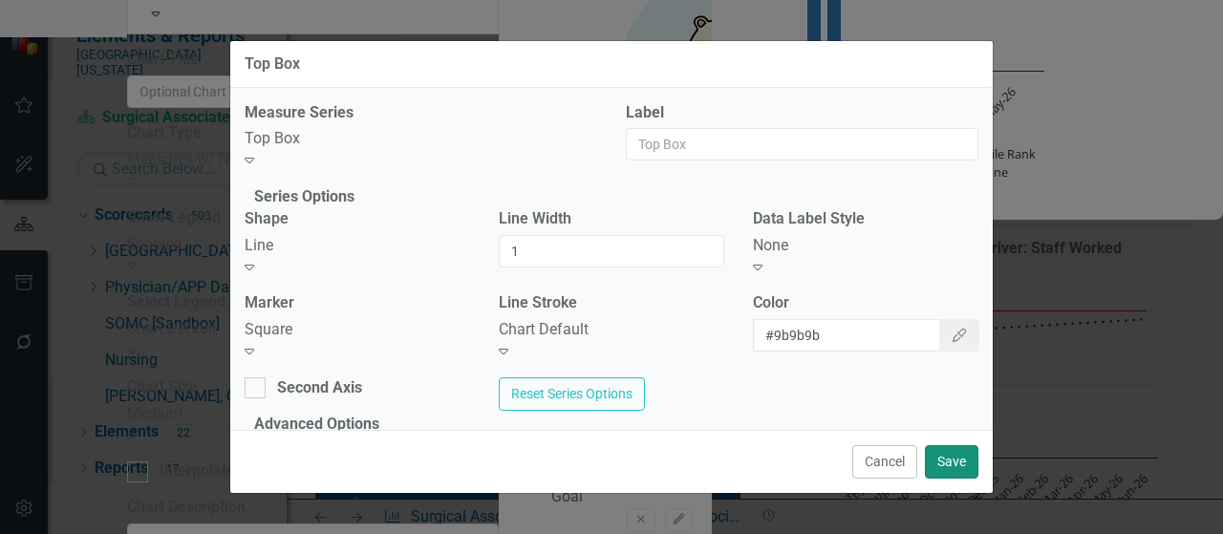
click at [961, 456] on button "Save" at bounding box center [952, 461] width 54 height 33
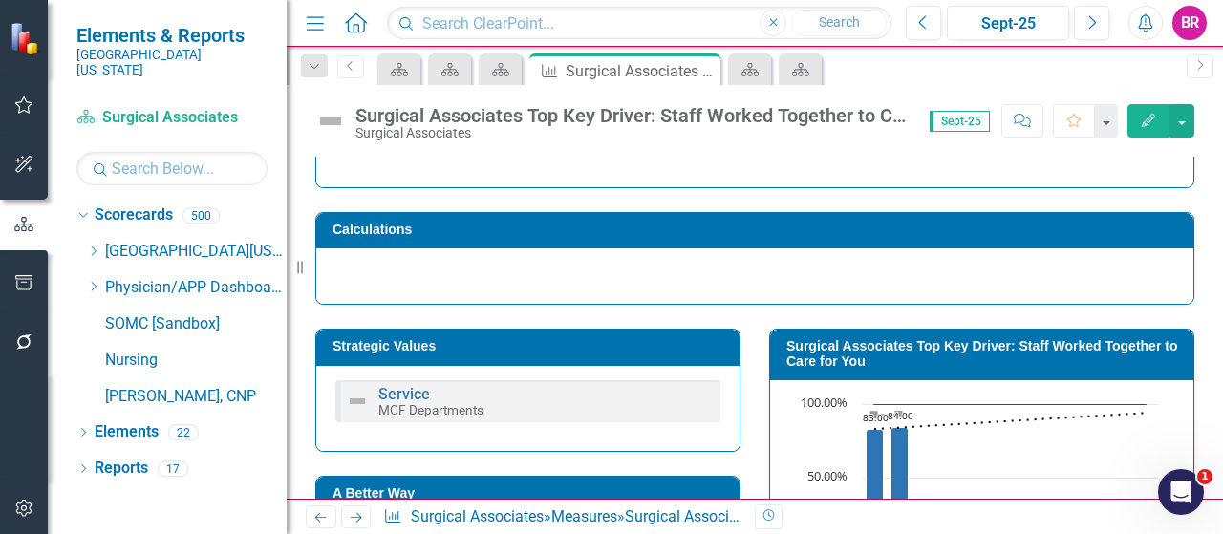
scroll to position [96, 0]
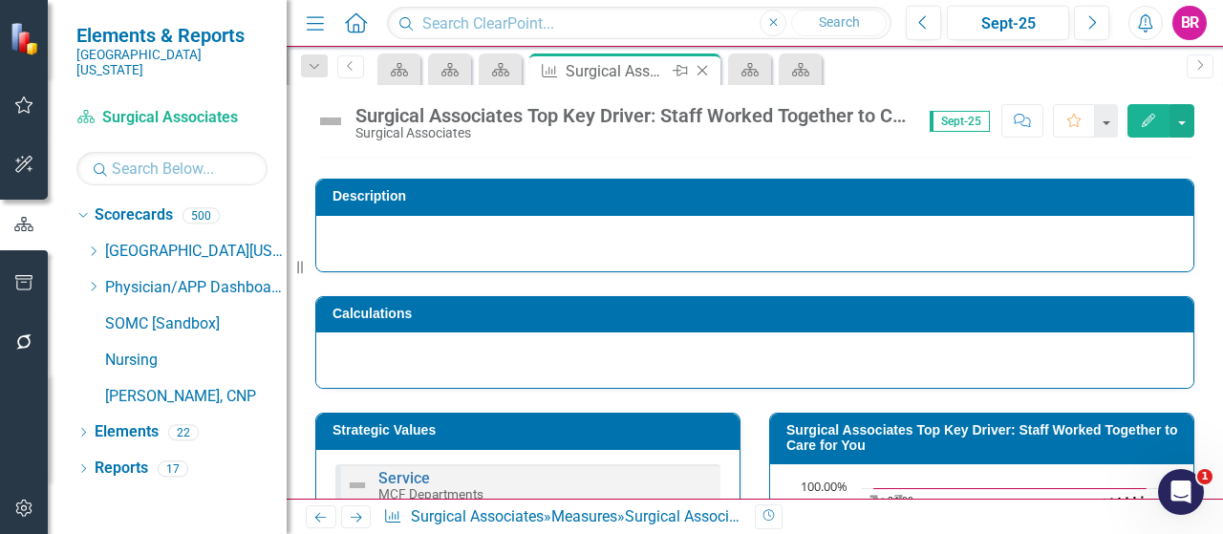
click at [703, 66] on icon "Close" at bounding box center [702, 70] width 19 height 15
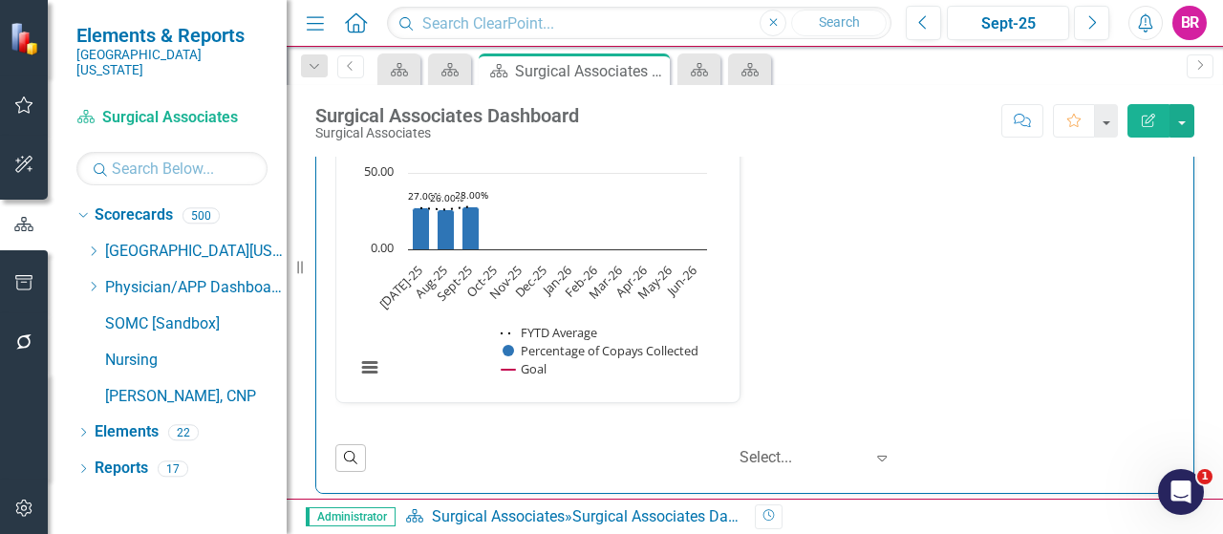
scroll to position [1, 0]
click at [652, 64] on icon "Close" at bounding box center [651, 70] width 19 height 15
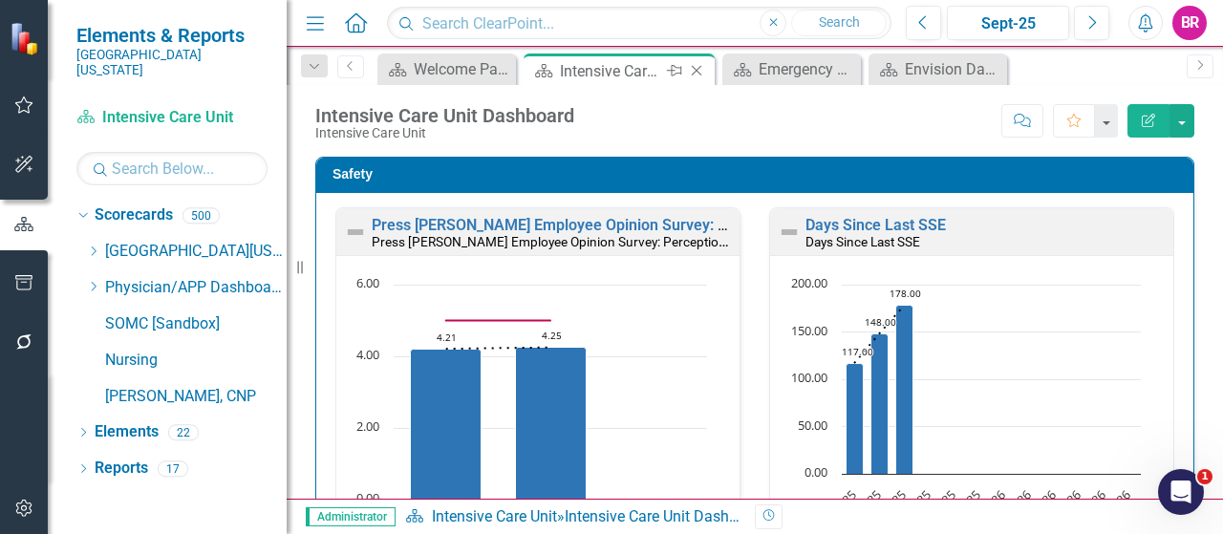
click at [632, 64] on div "Intensive Care Unit Dashboard" at bounding box center [611, 71] width 102 height 24
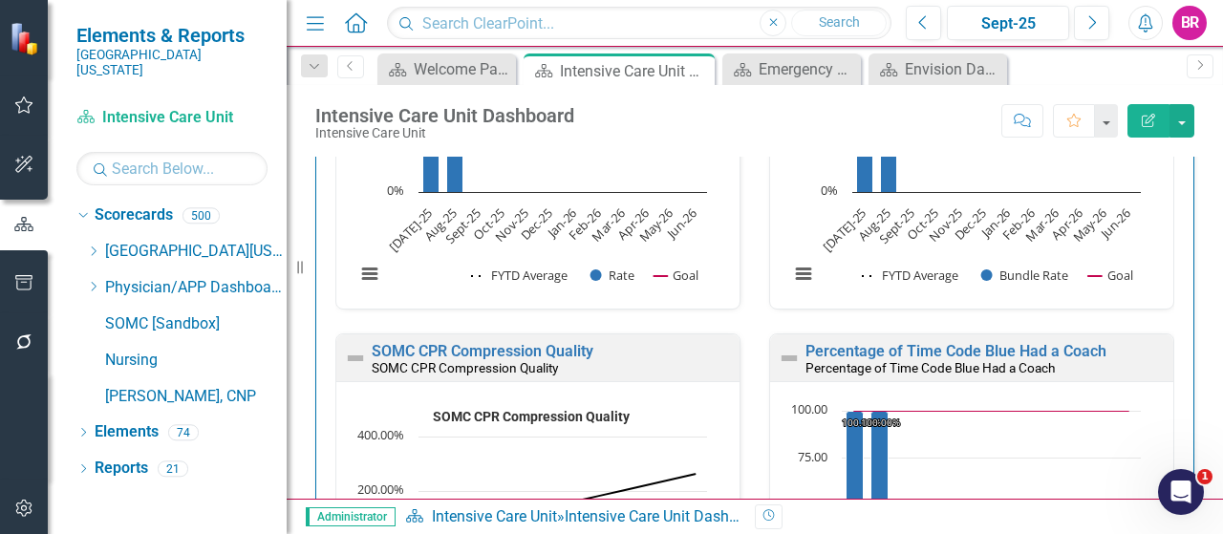
scroll to position [4587, 0]
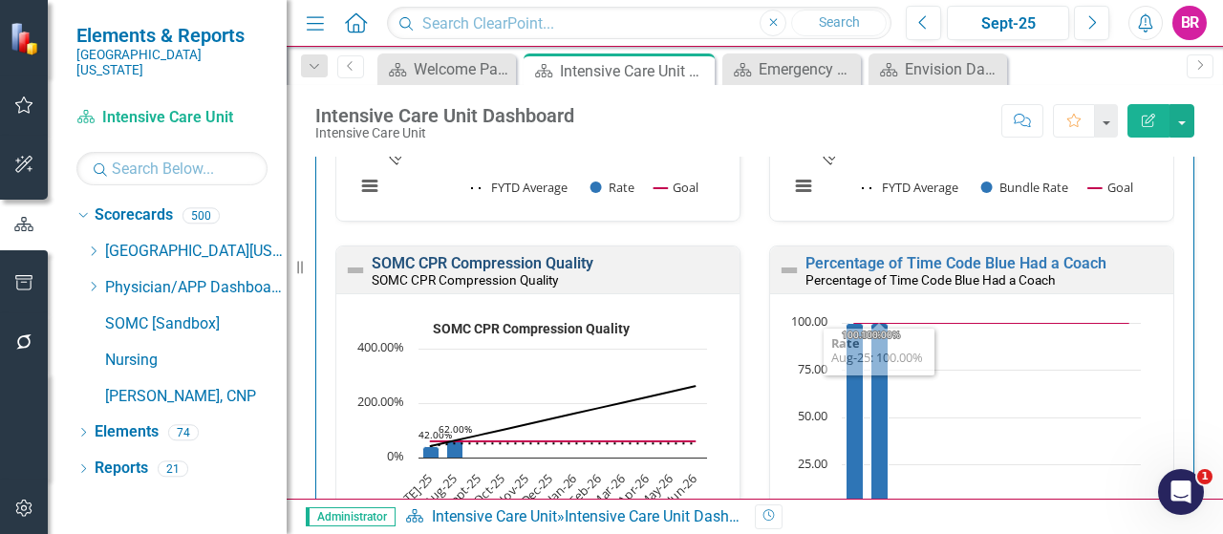
click at [543, 254] on link "SOMC CPR Compression Quality" at bounding box center [483, 263] width 222 height 18
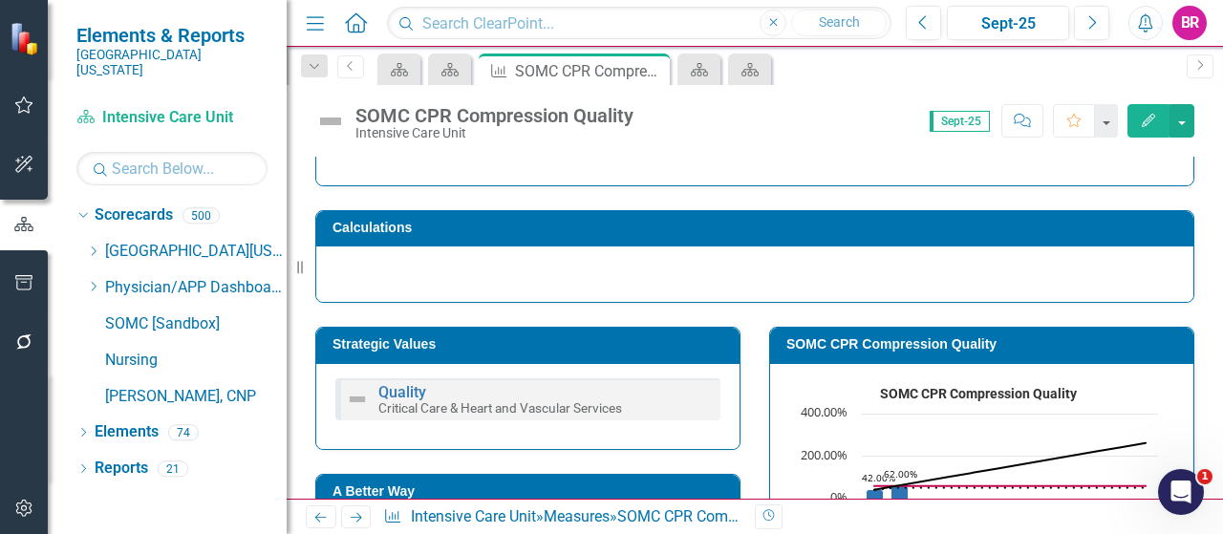
scroll to position [96, 0]
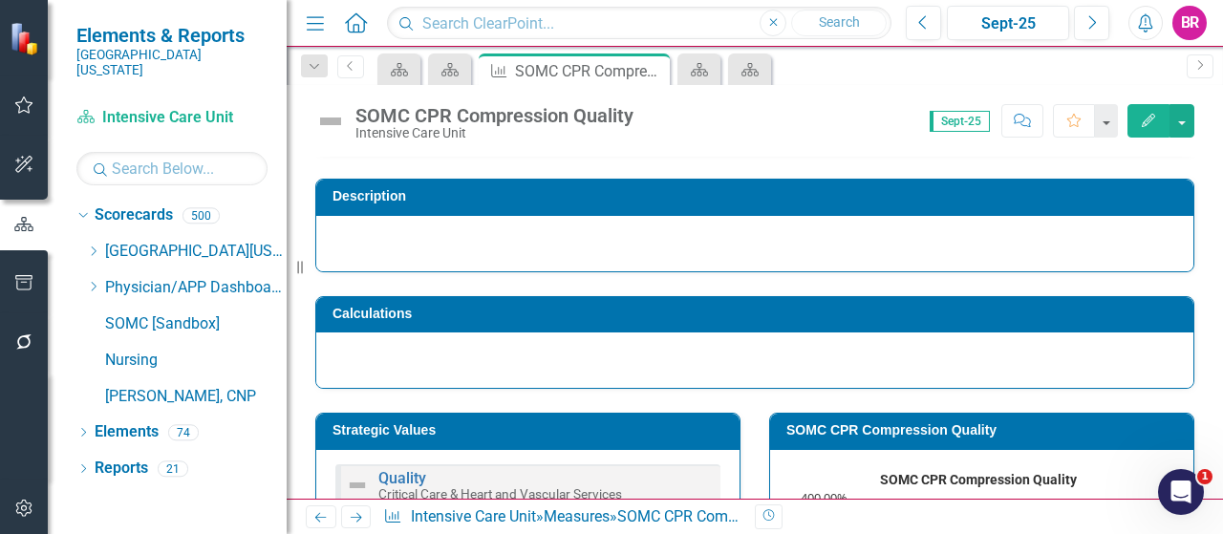
click at [792, 433] on h3 "SOMC CPR Compression Quality" at bounding box center [985, 430] width 398 height 14
click at [791, 433] on h3 "SOMC CPR Compression Quality" at bounding box center [985, 430] width 398 height 14
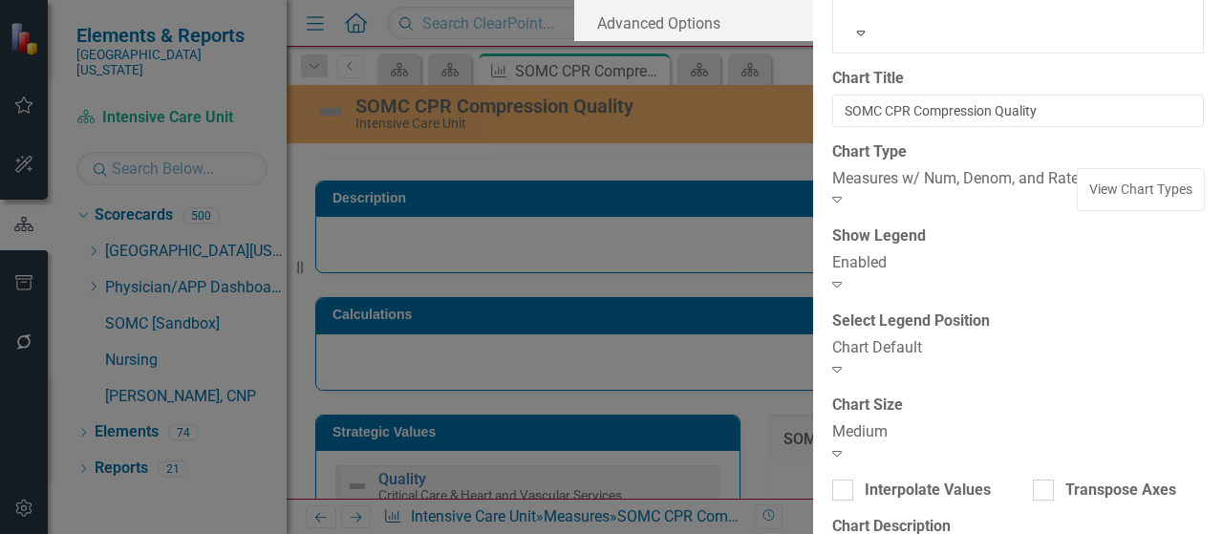
type input "SOMC CPR Compression Quality"
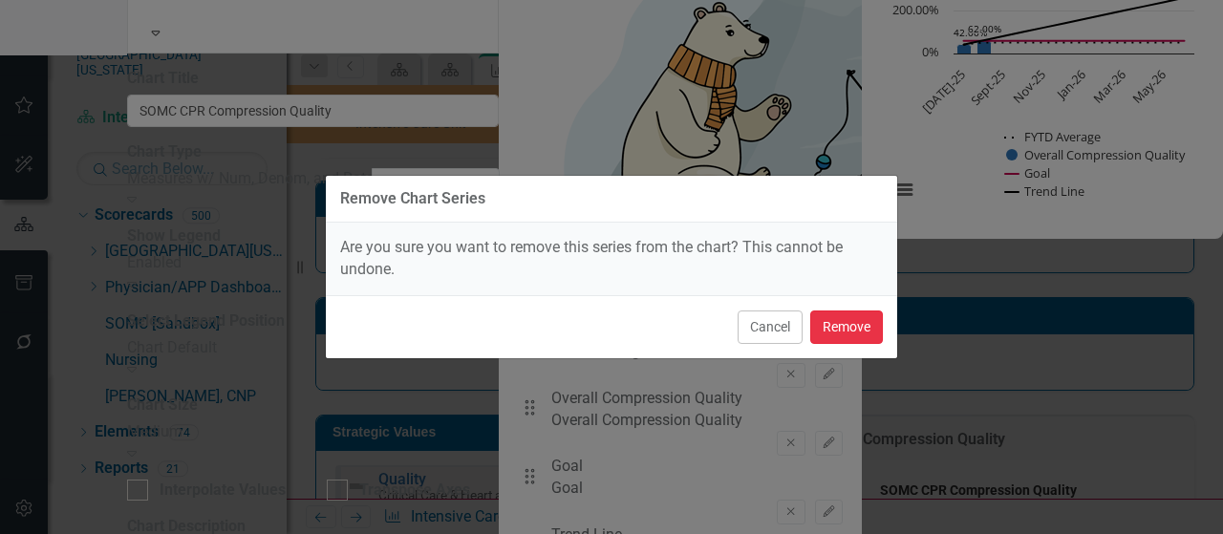
click at [859, 320] on button "Remove" at bounding box center [846, 327] width 73 height 33
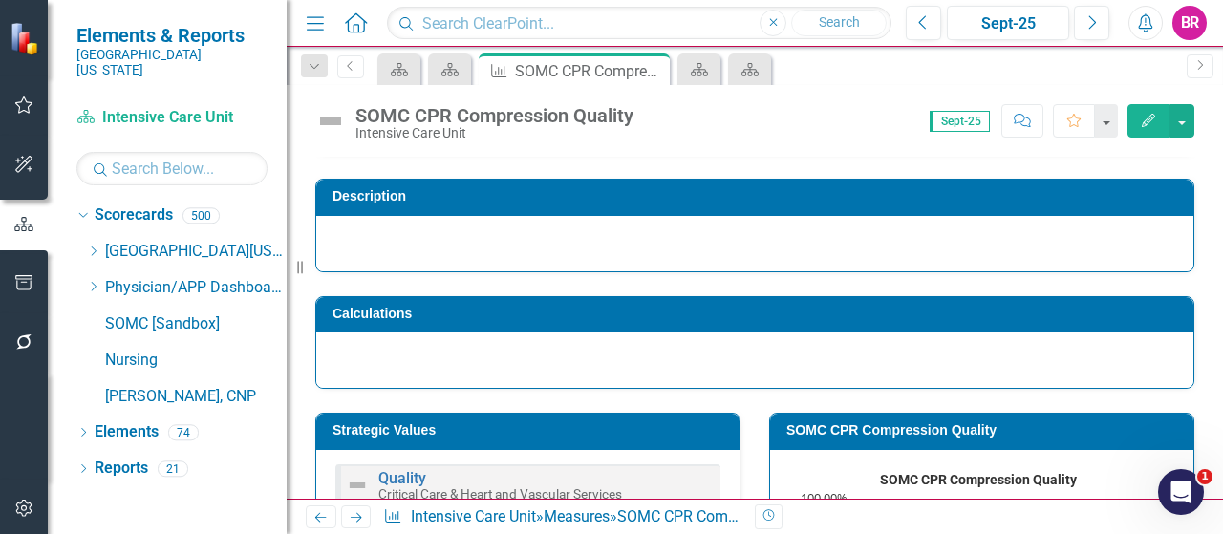
click at [772, 221] on div at bounding box center [754, 243] width 877 height 55
